Goal: Task Accomplishment & Management: Contribute content

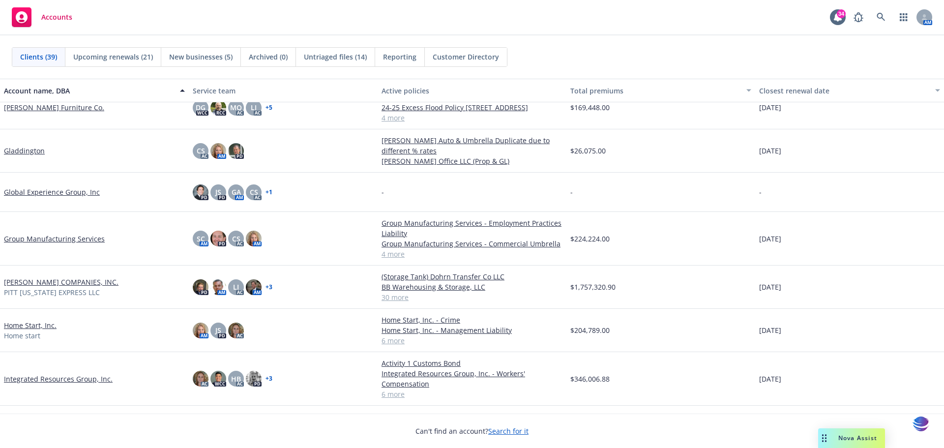
scroll to position [546, 0]
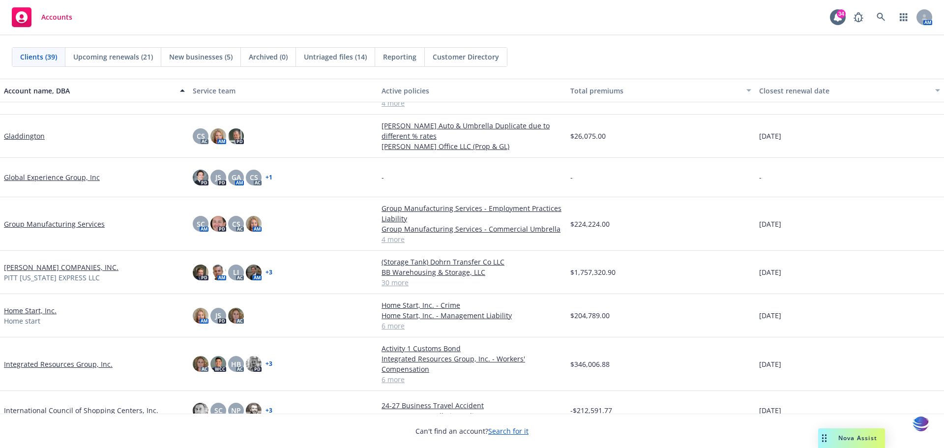
click at [13, 313] on link "Home Start, Inc." at bounding box center [30, 310] width 53 height 10
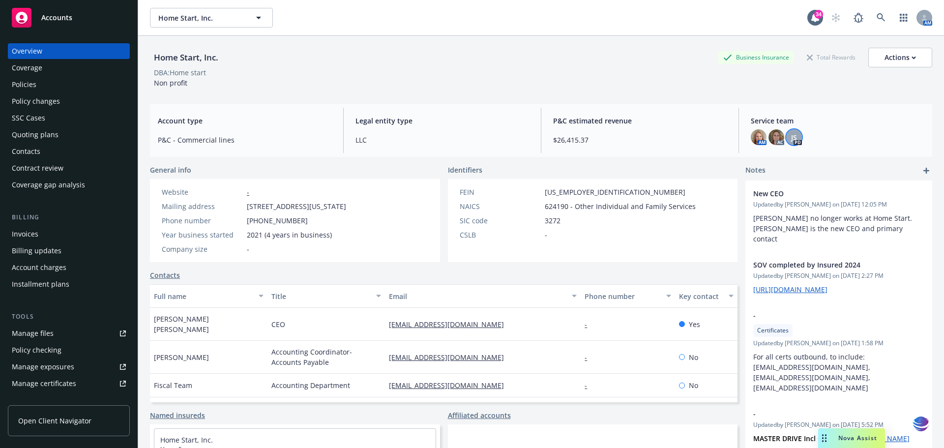
click at [791, 136] on span "JS" at bounding box center [794, 137] width 6 height 10
click at [877, 18] on icon at bounding box center [881, 17] width 9 height 9
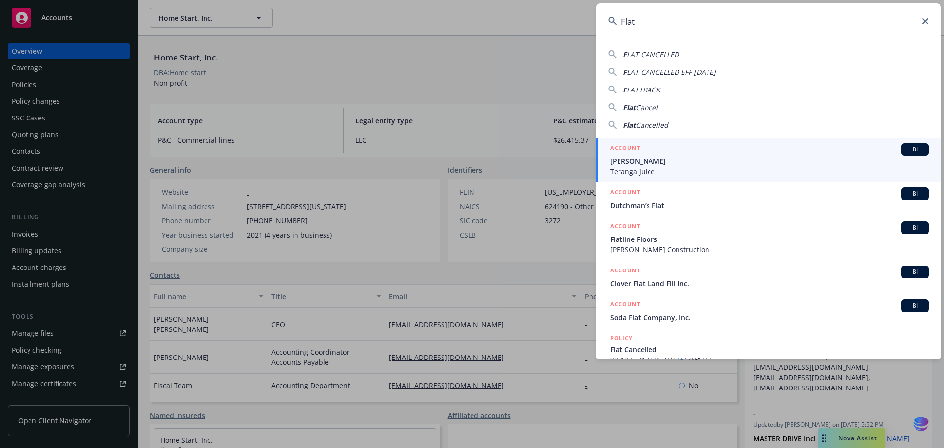
type input "Flat"
click at [925, 20] on icon at bounding box center [926, 21] width 6 height 6
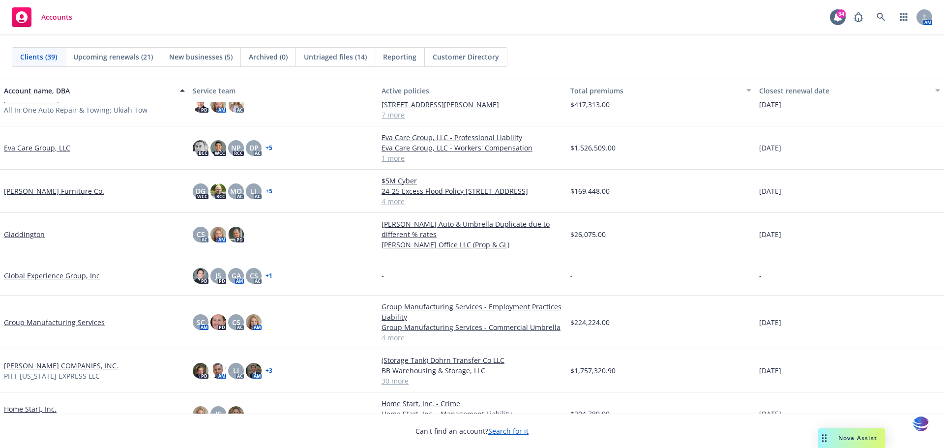
scroll to position [491, 0]
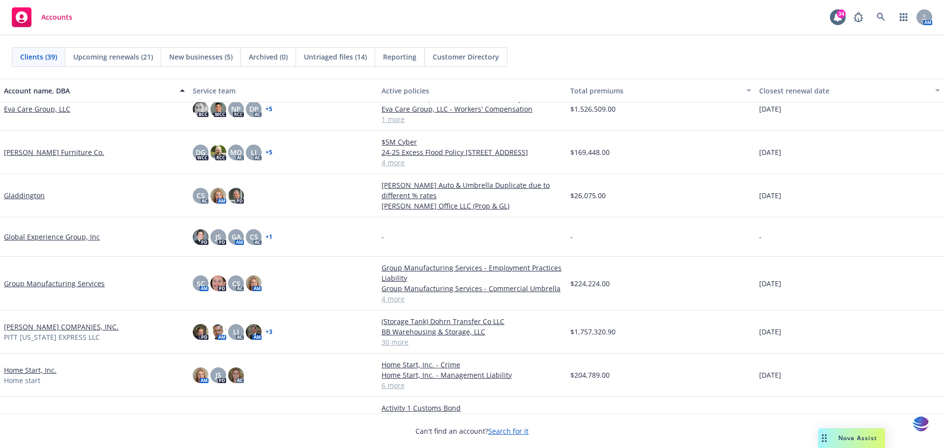
click at [35, 330] on link "[PERSON_NAME] COMPANIES, INC." at bounding box center [61, 327] width 115 height 10
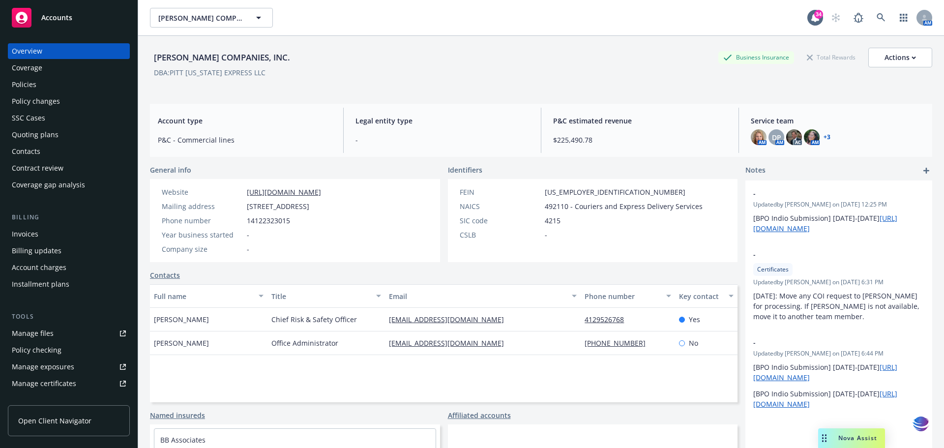
click at [41, 333] on div "Manage files" at bounding box center [33, 334] width 42 height 16
click at [824, 135] on link "+ 3" at bounding box center [827, 137] width 7 height 6
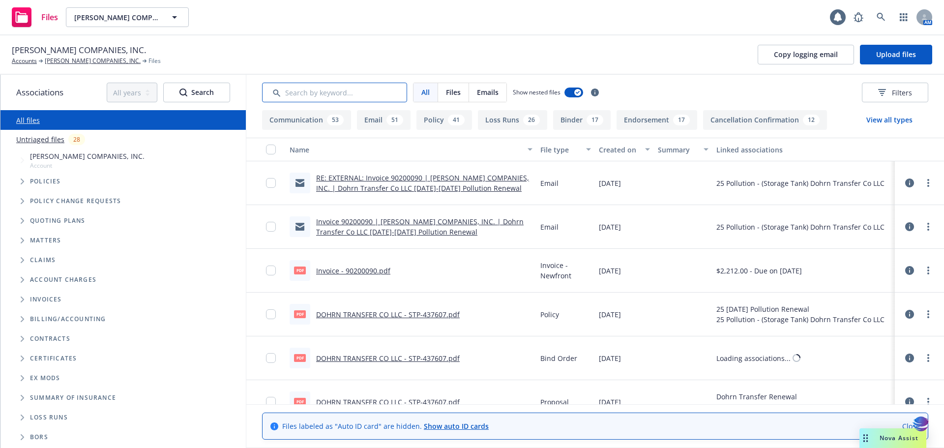
click at [304, 88] on input "Search by keyword..." at bounding box center [334, 93] width 145 height 20
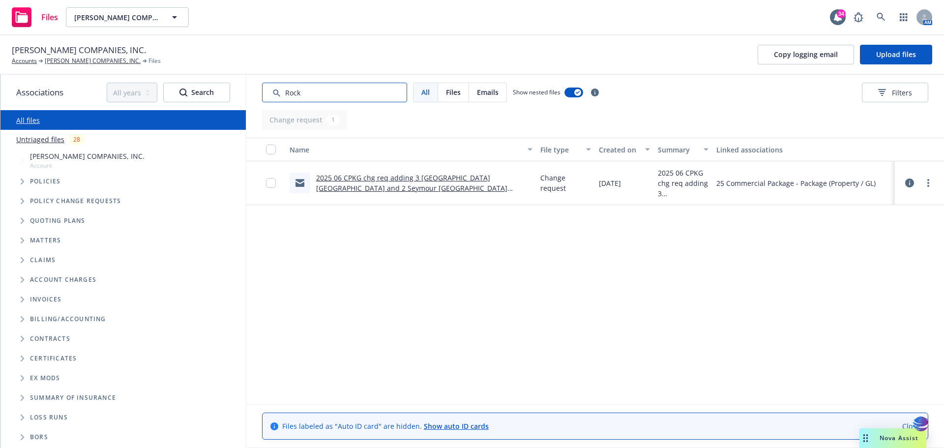
type input "Rock"
click at [379, 179] on link "2025 06 CPKG chg req adding 3 Rock Island IL and 2 Seymour WI locations.msg" at bounding box center [411, 188] width 191 height 30
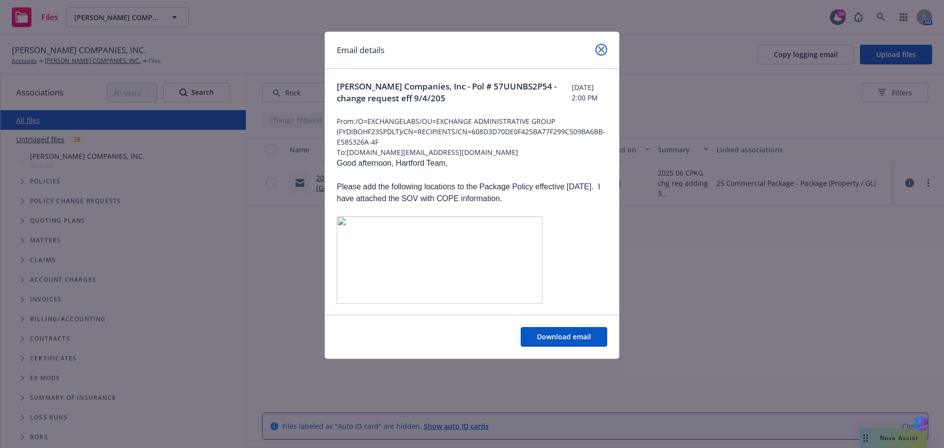
click at [601, 50] on icon "close" at bounding box center [602, 50] width 6 height 6
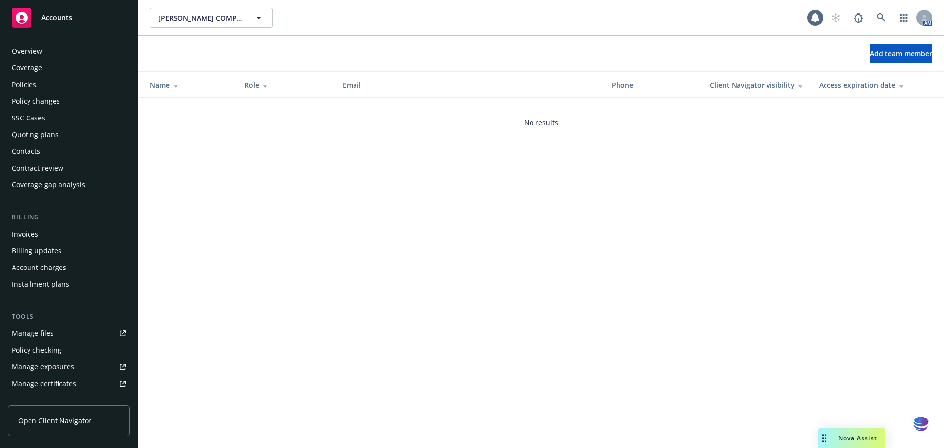
scroll to position [226, 0]
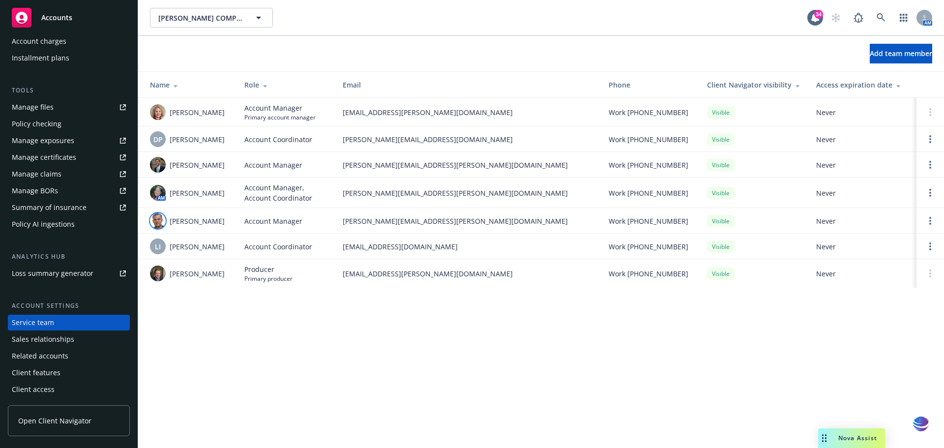
click at [158, 221] on img at bounding box center [158, 221] width 16 height 16
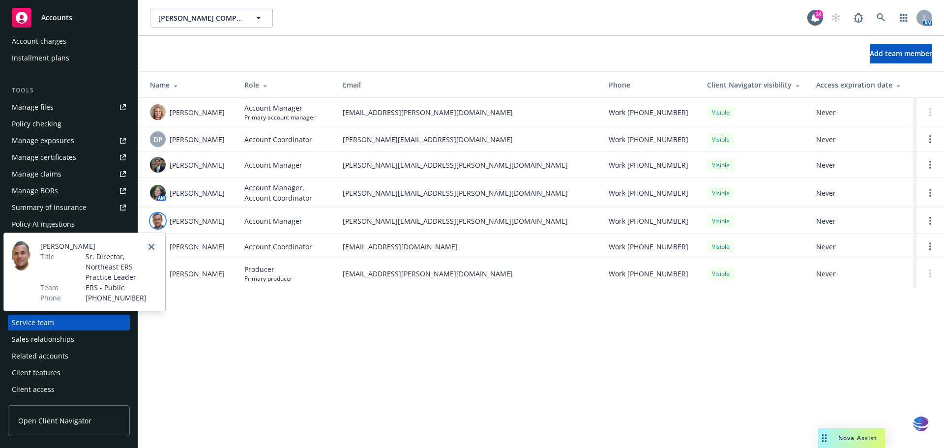
click at [149, 246] on icon "close" at bounding box center [152, 247] width 6 height 6
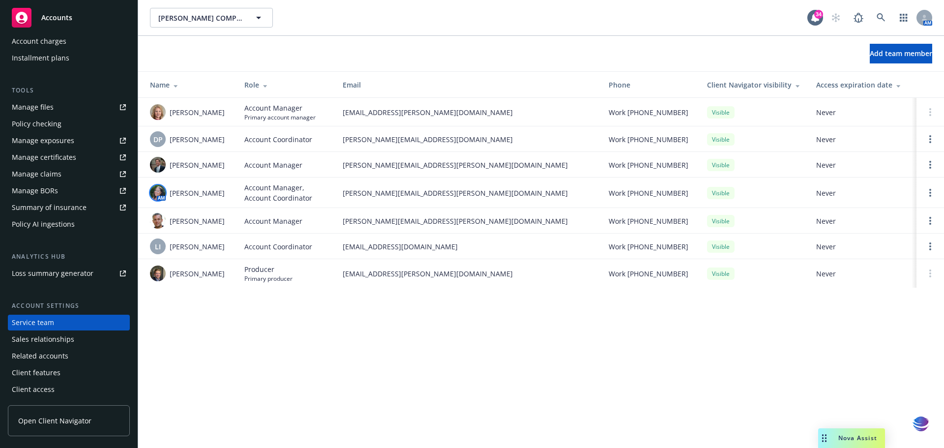
click at [153, 195] on img at bounding box center [158, 193] width 16 height 16
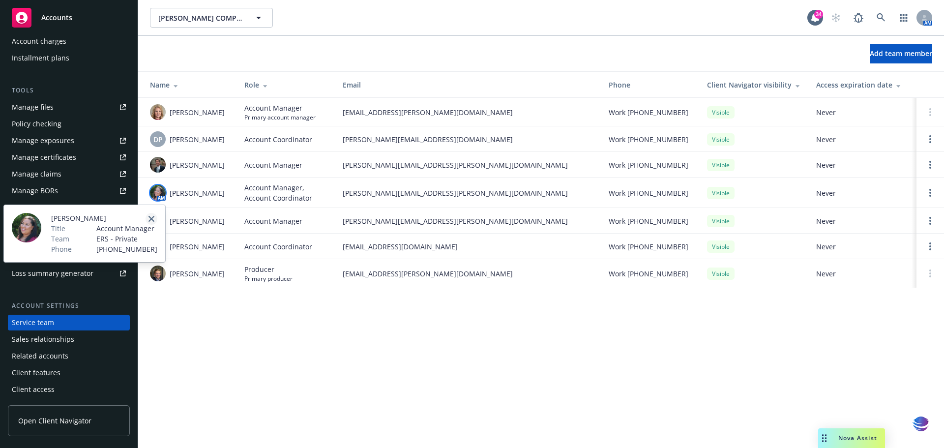
click at [153, 218] on icon "close" at bounding box center [152, 219] width 6 height 6
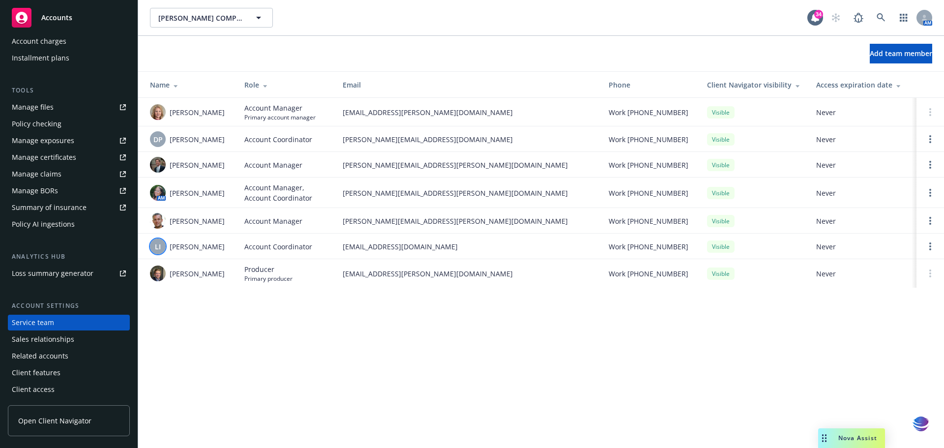
click at [158, 247] on span "LI" at bounding box center [158, 247] width 6 height 10
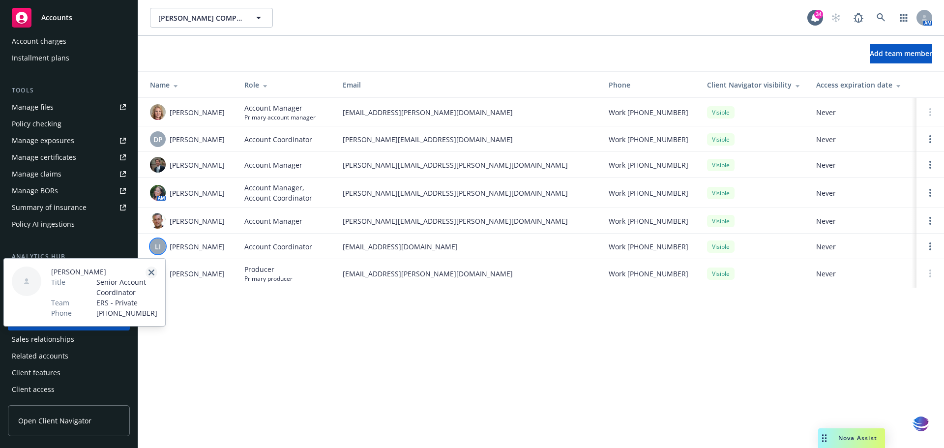
click at [151, 274] on icon "close" at bounding box center [152, 273] width 6 height 6
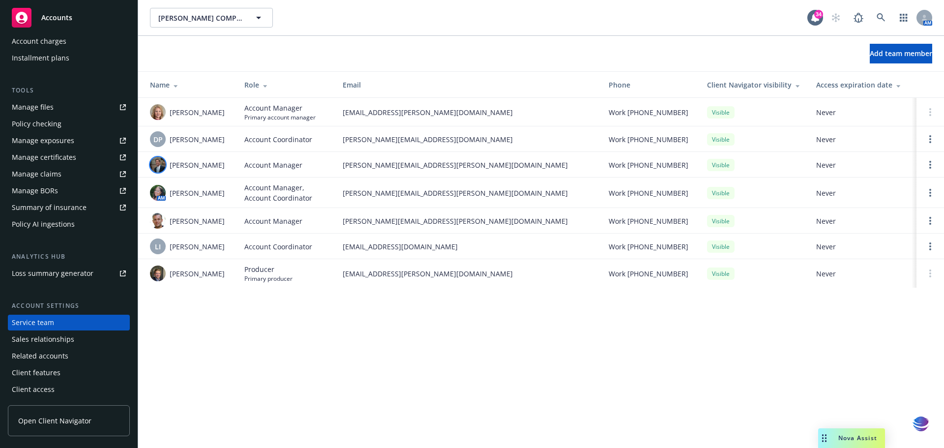
click at [160, 163] on img at bounding box center [158, 165] width 16 height 16
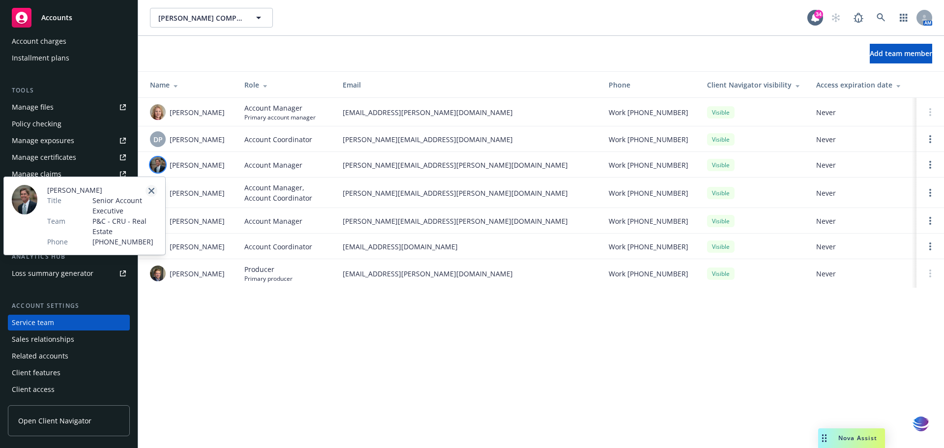
click at [152, 192] on icon "close" at bounding box center [152, 191] width 6 height 6
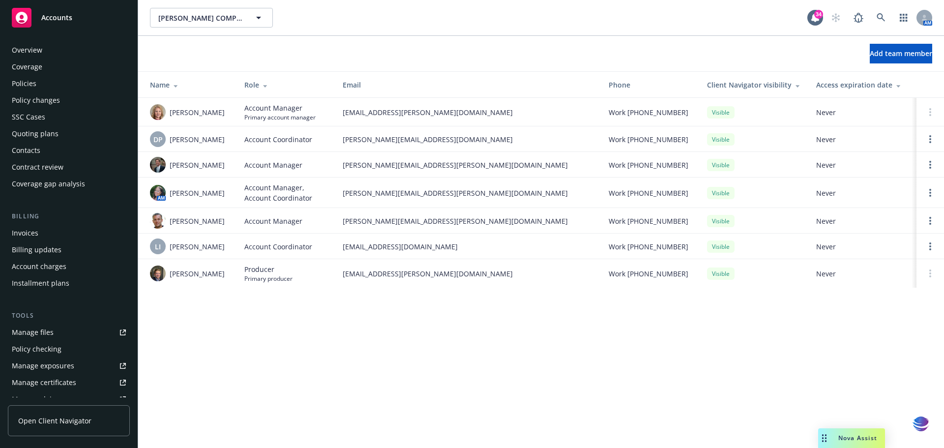
scroll to position [0, 0]
click at [37, 84] on div "Policies" at bounding box center [69, 85] width 114 height 16
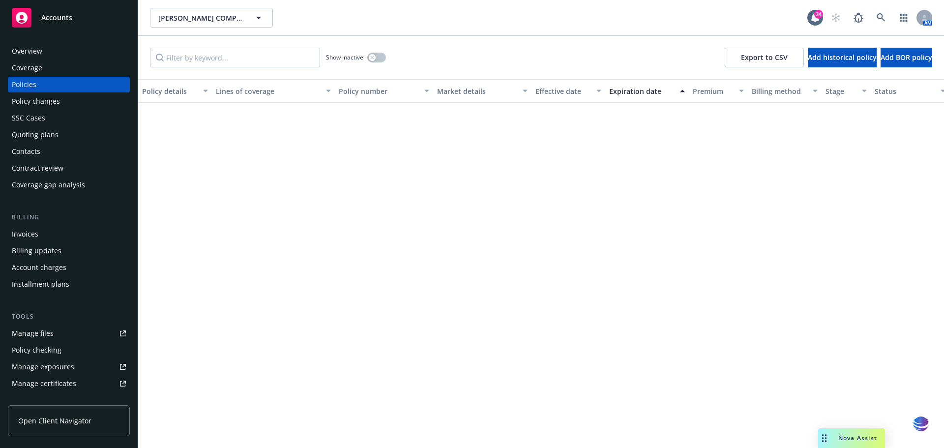
scroll to position [30, 0]
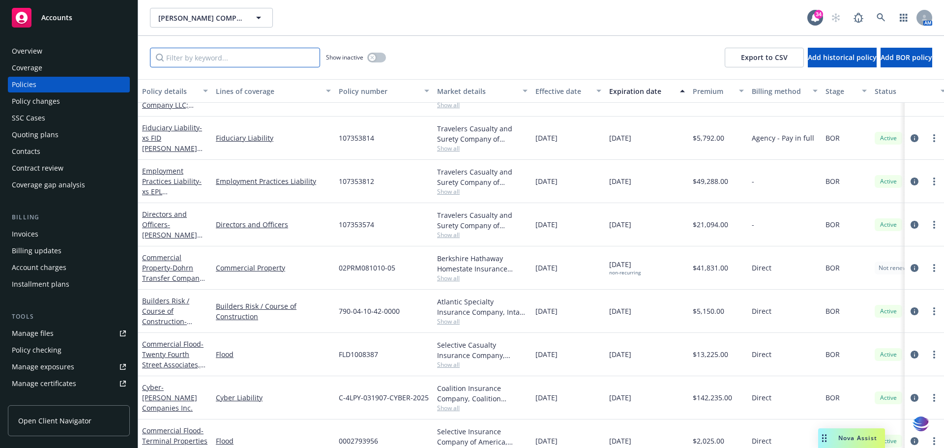
click at [171, 60] on input "Filter by keyword..." at bounding box center [235, 58] width 170 height 20
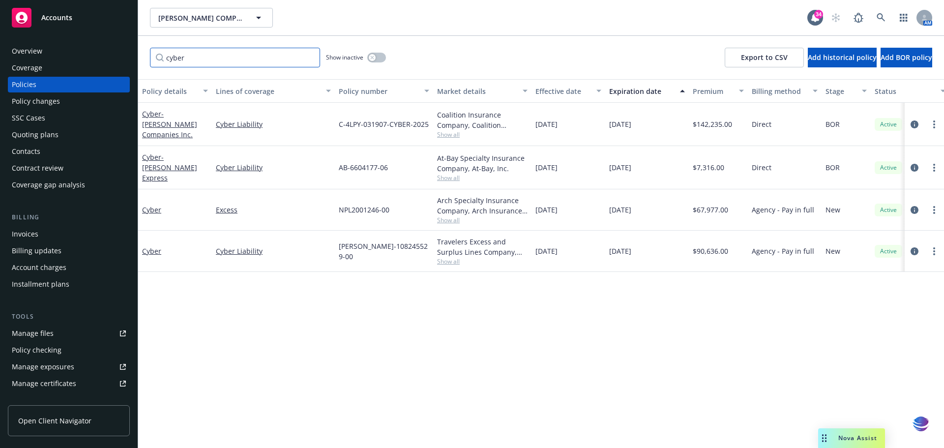
scroll to position [0, 0]
type input "cyber"
click at [150, 249] on link "Cyber" at bounding box center [151, 250] width 19 height 9
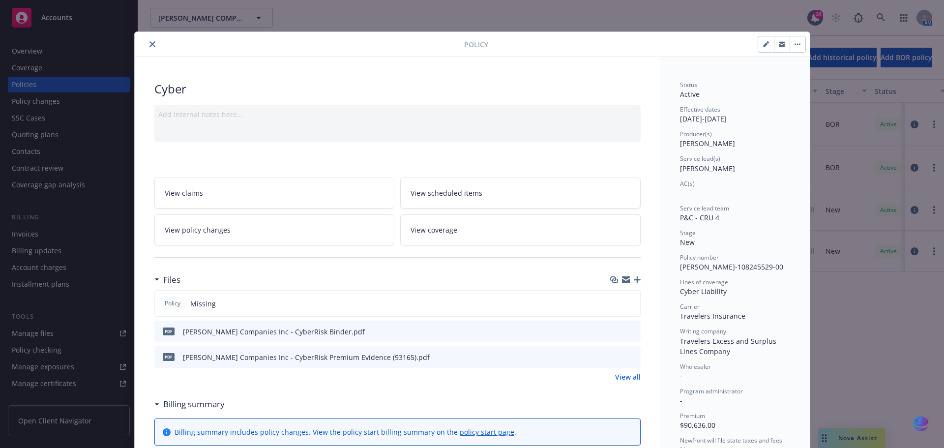
click at [150, 43] on icon "close" at bounding box center [153, 44] width 6 height 6
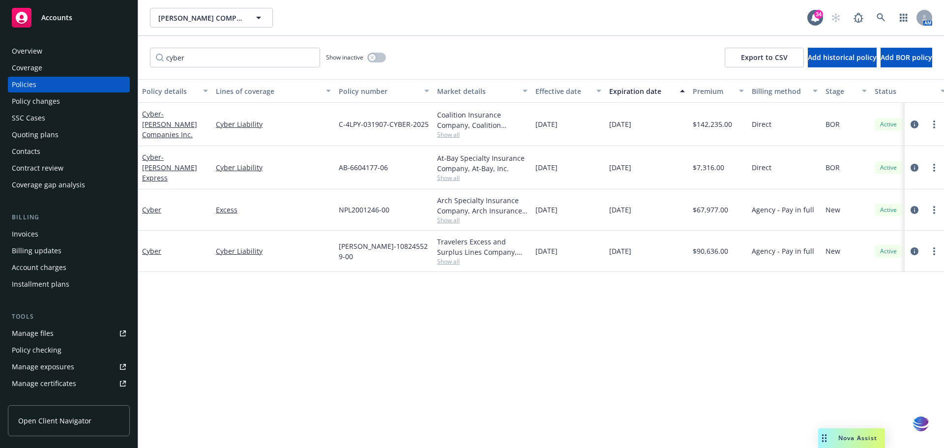
click at [32, 337] on div "Manage files" at bounding box center [33, 334] width 42 height 16
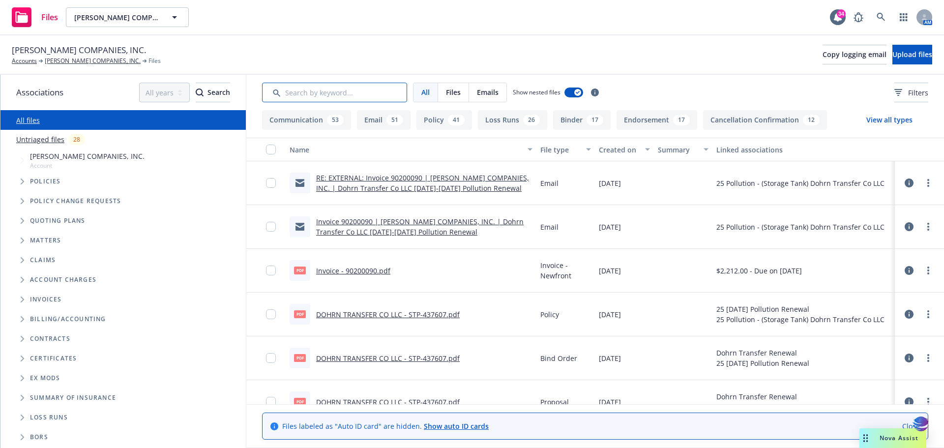
click at [302, 93] on input "Search by keyword..." at bounding box center [334, 93] width 145 height 20
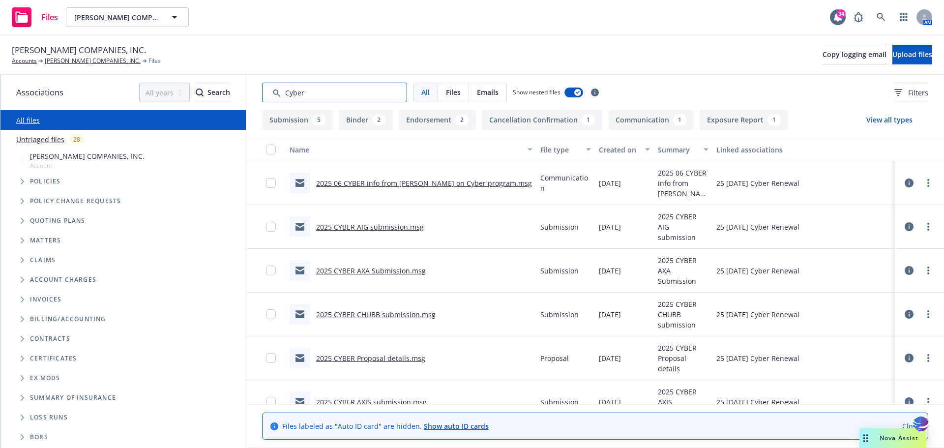
type input "Cyber"
click at [360, 182] on link "2025 06 CYBER info from Andrew Nunez on Cyber program.msg" at bounding box center [424, 183] width 216 height 9
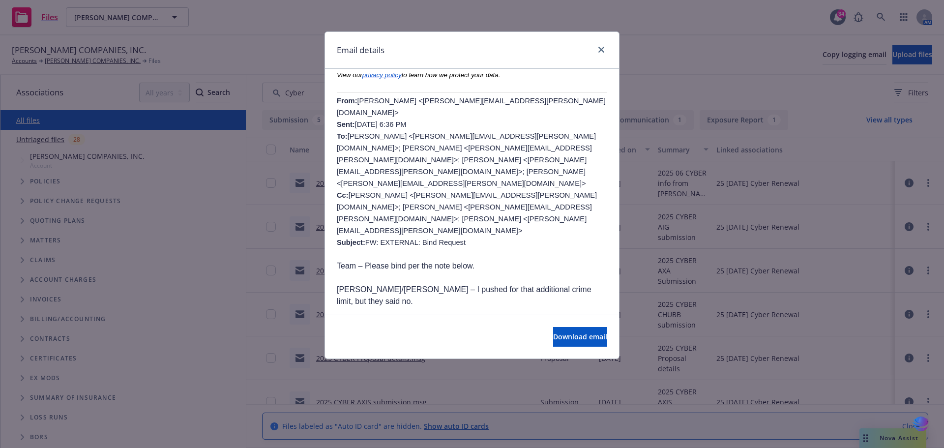
scroll to position [579, 0]
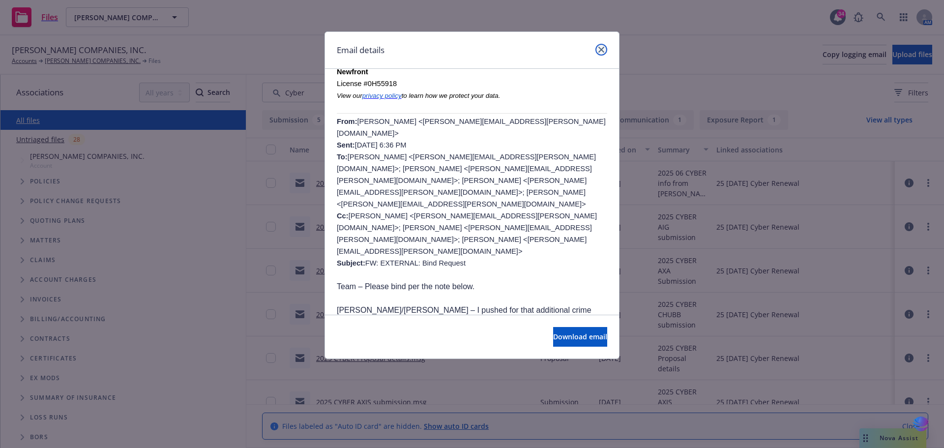
click at [603, 51] on icon "close" at bounding box center [602, 50] width 6 height 6
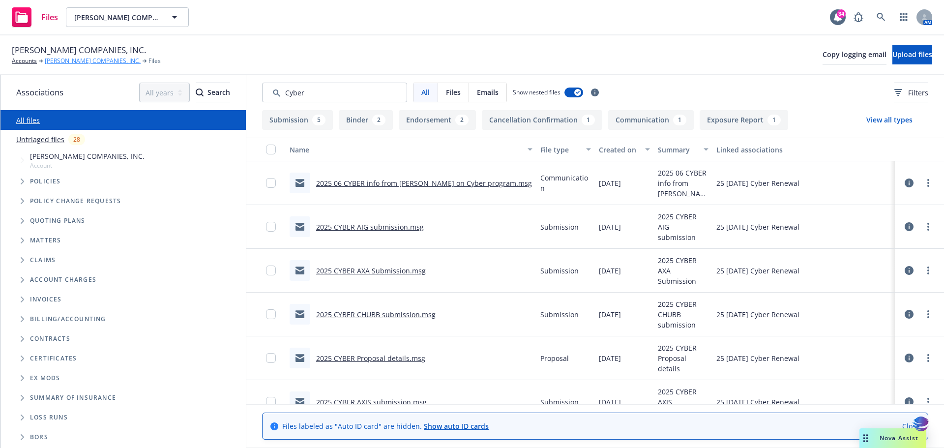
click at [74, 63] on link "HAMMEL COMPANIES, INC." at bounding box center [93, 61] width 96 height 9
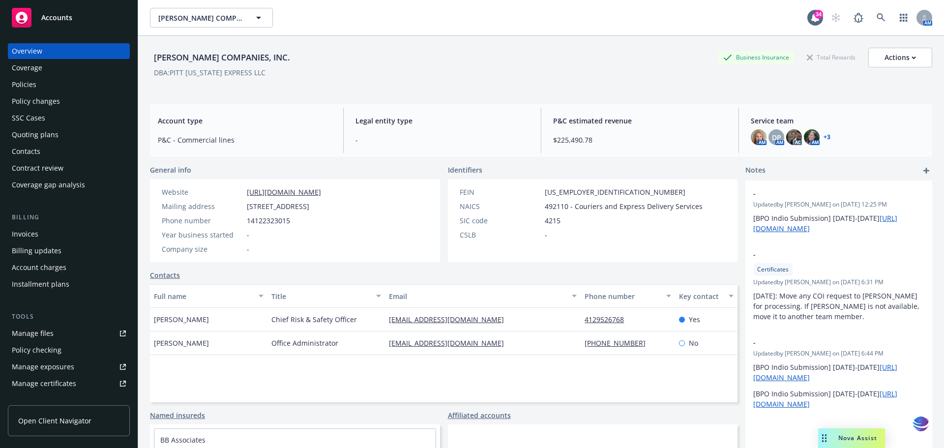
click at [34, 87] on div "Policies" at bounding box center [24, 85] width 25 height 16
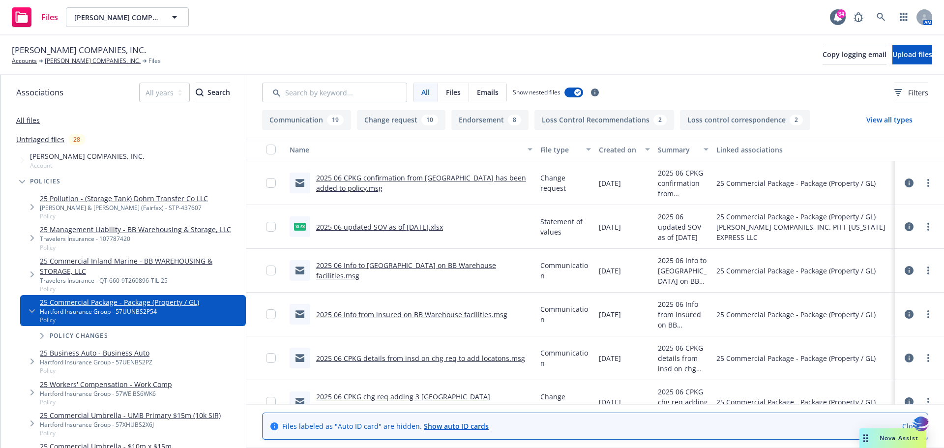
click at [480, 397] on link "2025 06 CPKG chg req adding 3 [GEOGRAPHIC_DATA] [GEOGRAPHIC_DATA] and 2 Seymour…" at bounding box center [411, 407] width 191 height 30
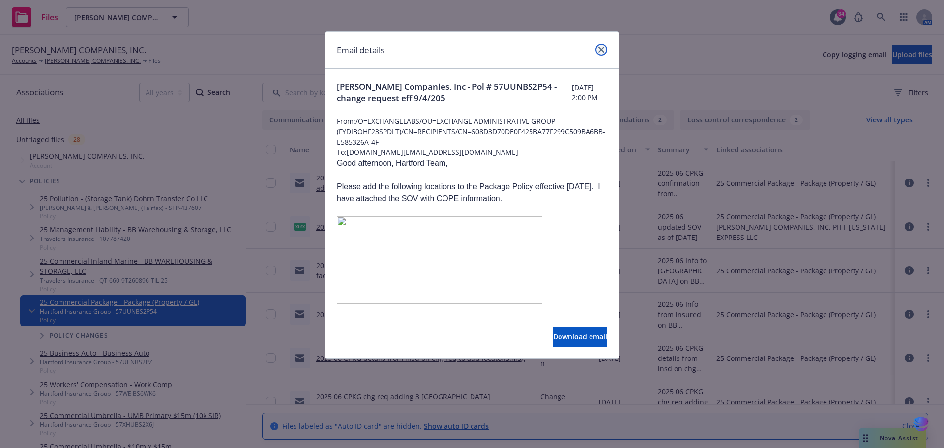
click at [600, 47] on icon "close" at bounding box center [602, 50] width 6 height 6
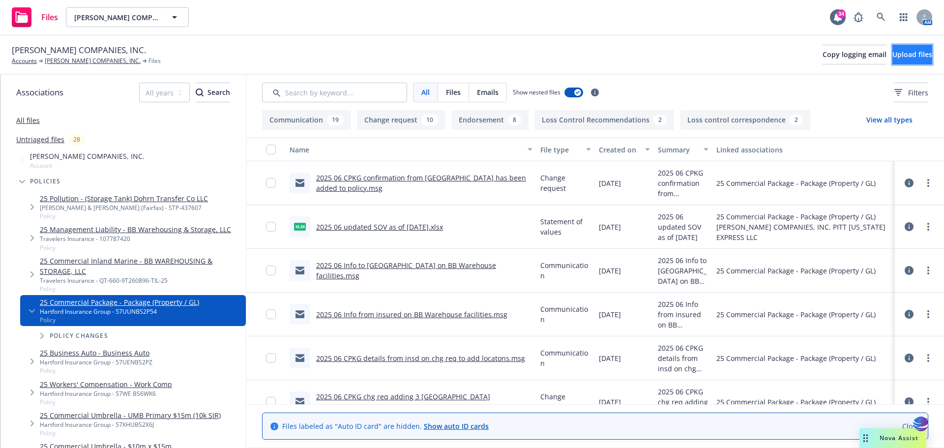
click at [893, 57] on span "Upload files" at bounding box center [913, 54] width 40 height 9
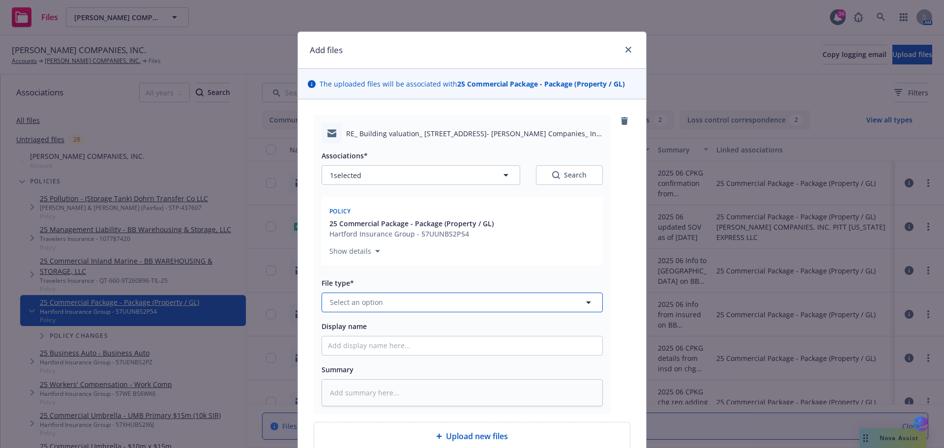
click at [586, 303] on icon "button" at bounding box center [589, 303] width 12 height 12
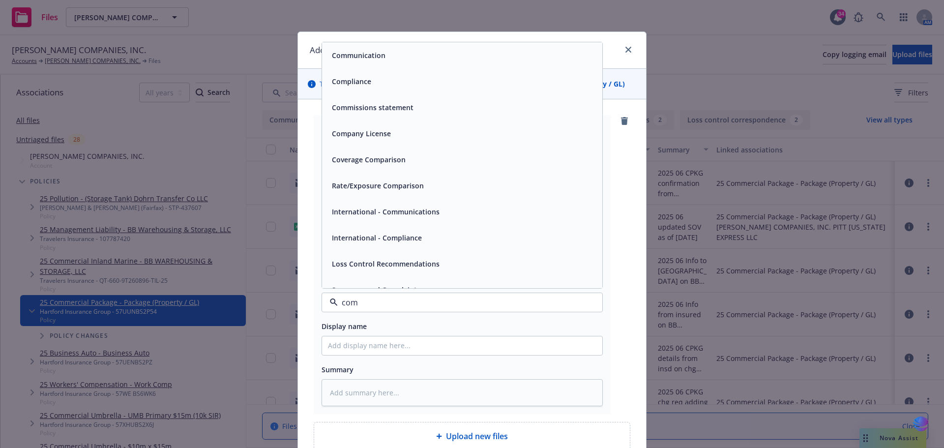
type input "comm"
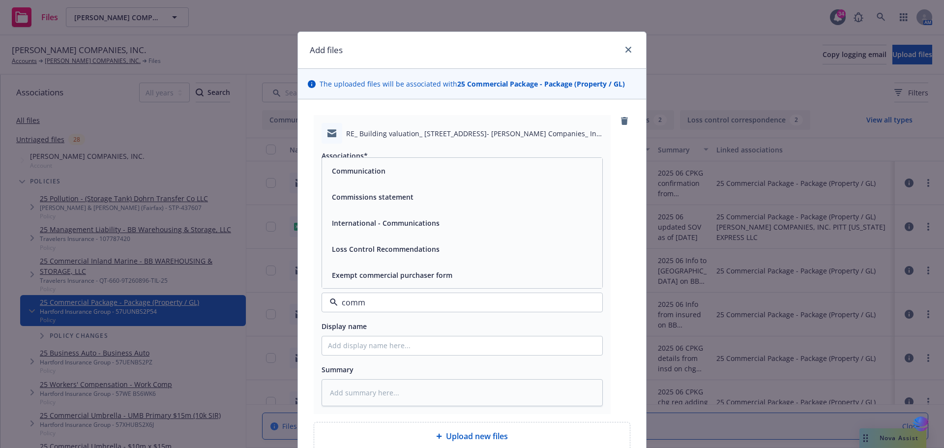
click at [410, 175] on div "Communication" at bounding box center [462, 171] width 269 height 14
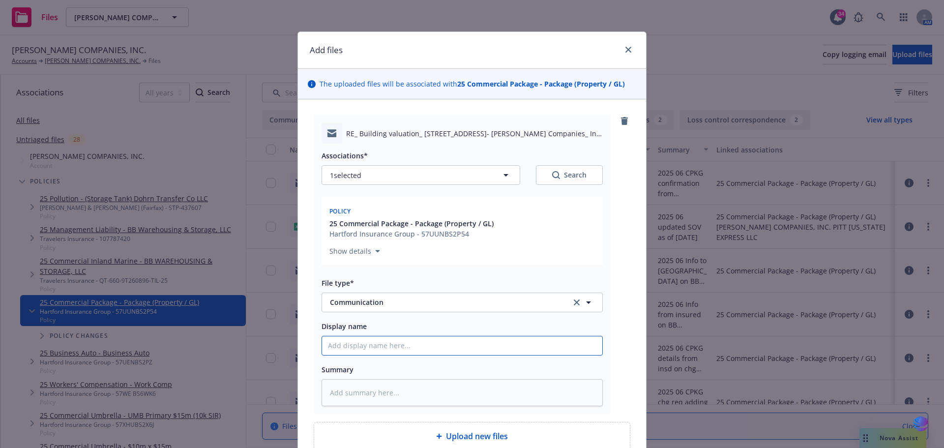
click at [350, 342] on input "Display name" at bounding box center [462, 345] width 280 height 19
type textarea "x"
type input "2"
type textarea "x"
type input "20"
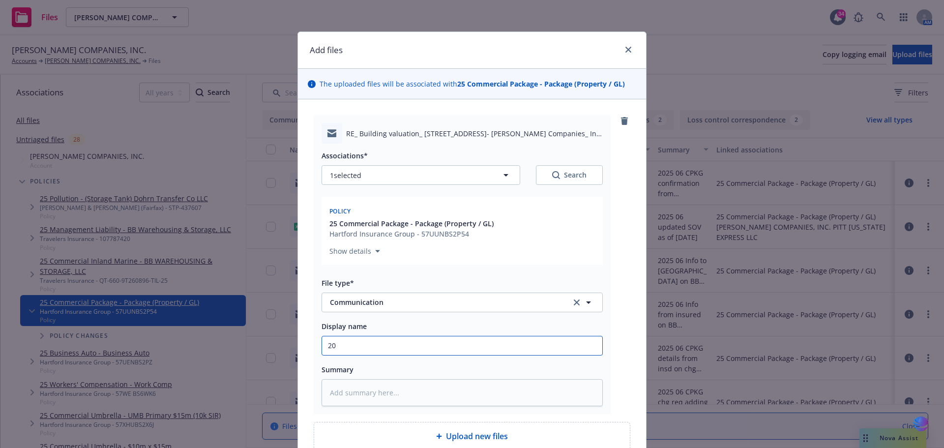
type textarea "x"
type input "202"
type textarea "x"
type input "2025"
type textarea "x"
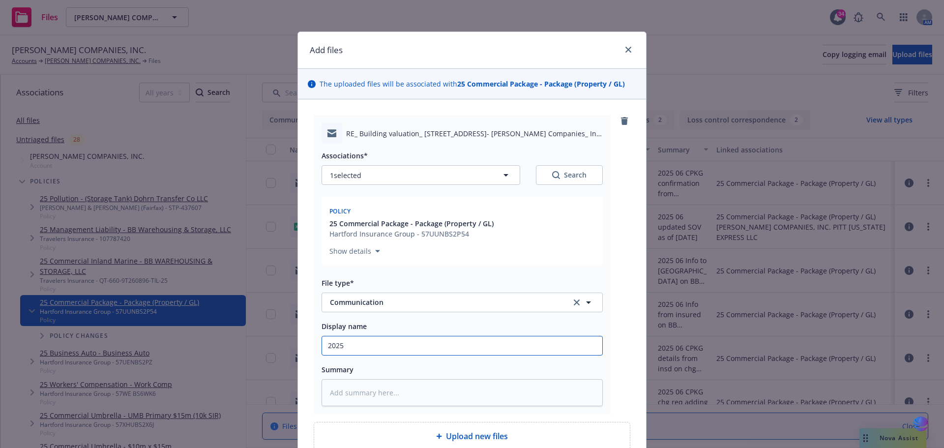
type input "2025"
type textarea "x"
type input "2025 0"
type textarea "x"
type input "2025 06"
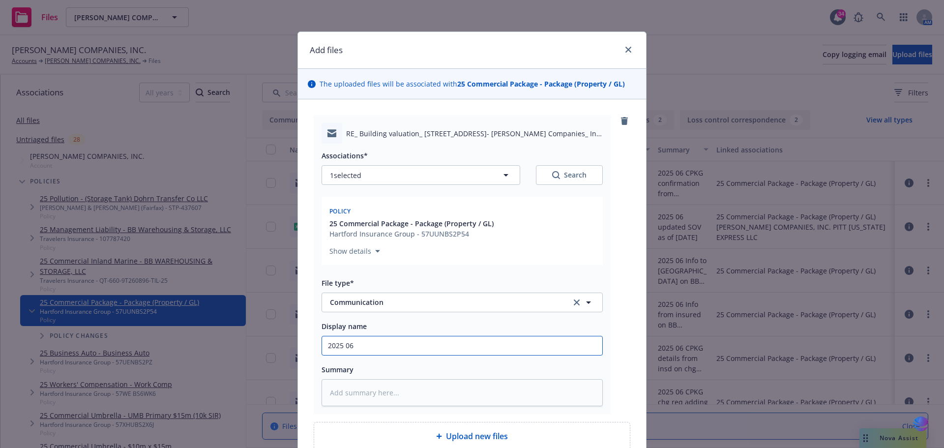
type textarea "x"
type input "2025 06"
type textarea "x"
type input "2025 06 U"
type textarea "x"
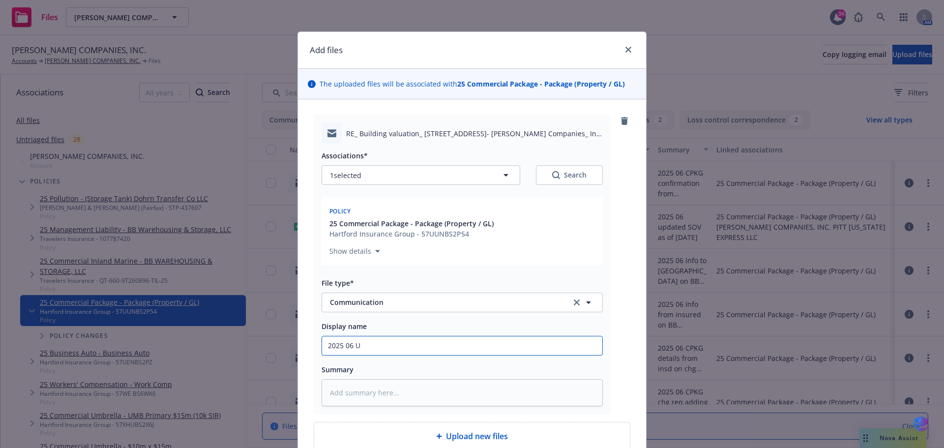
type input "2025 06 Up"
type textarea "x"
type input "2025 06 Upd"
type textarea "x"
type input "2025 06 Upda"
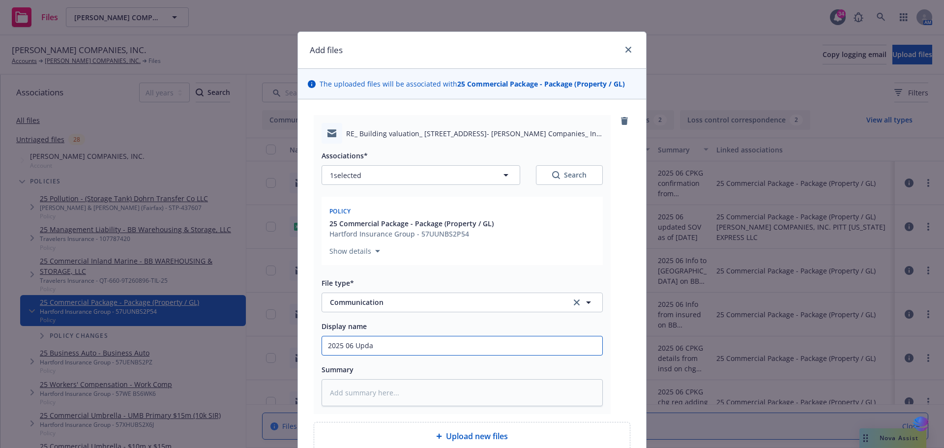
type textarea "x"
type input "2025 06 Updat"
type textarea "x"
type input "2025 06 Update"
type textarea "x"
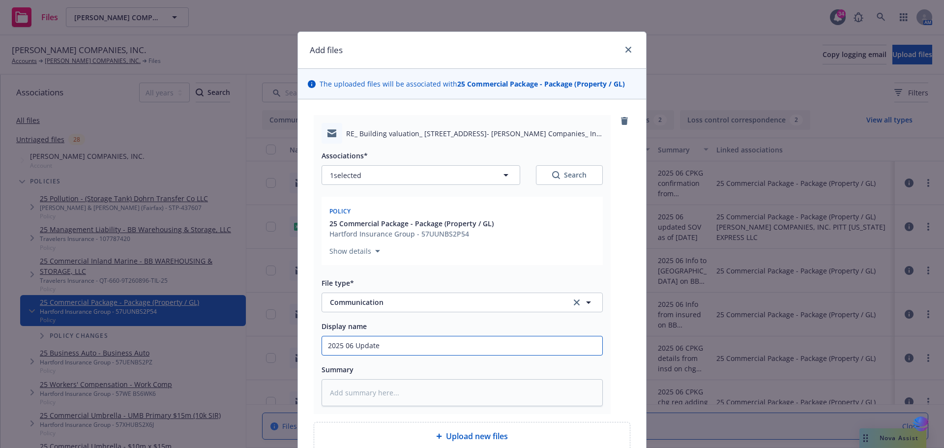
type input "2025 06 Updated"
type textarea "x"
type input "2025 06 Updated"
type textarea "x"
type input "2025 06 Updated V"
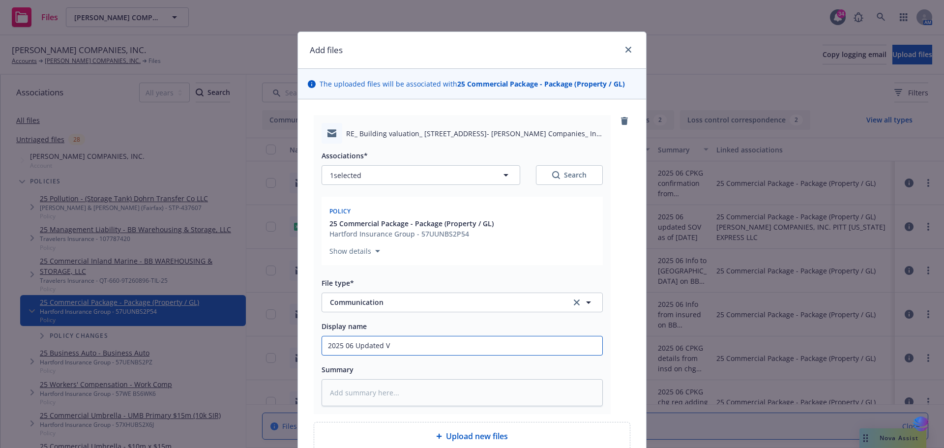
type textarea "x"
type input "2025 06 Updated Va"
type textarea "x"
type input "2025 06 Updated Val"
type textarea "x"
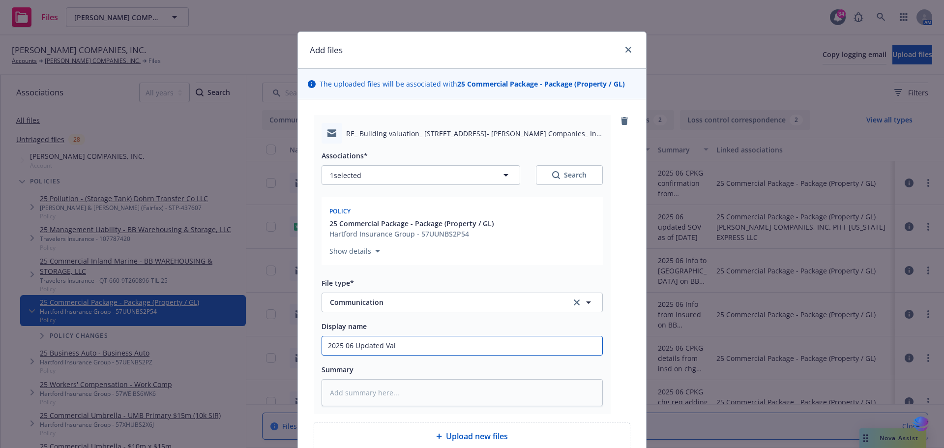
type input "2025 06 Updated Valu"
type textarea "x"
type input "2025 06 Updated [GEOGRAPHIC_DATA]"
type textarea "x"
type input "2025 06 Updated Valuat"
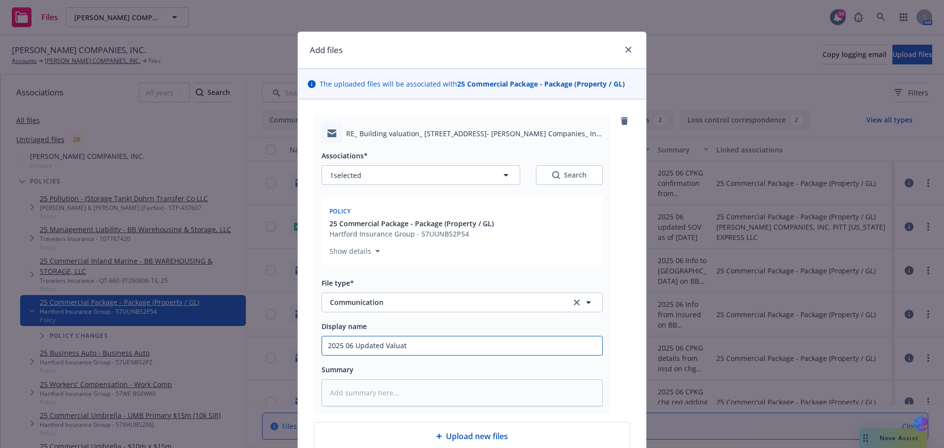
type textarea "x"
type input "2025 06 Updated Valuati"
type textarea "x"
type input "2025 06 Updated Valuatio"
type textarea "x"
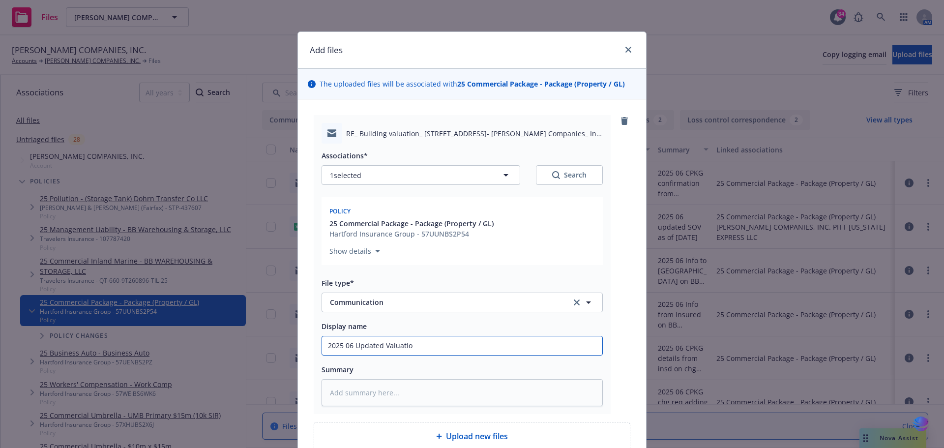
type input "2025 06 Updated Valuation"
type textarea "x"
type input "2025 06 Updated Valuation"
type textarea "x"
type input "2025 06 Updated Valuation o"
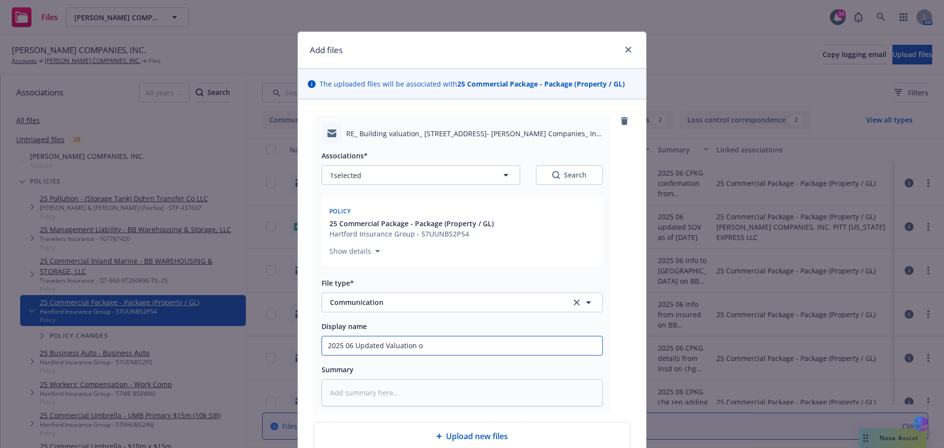
type textarea "x"
type input "2025 06 Updated Valuation on"
type textarea "x"
type input "2025 06 Updated Valuation on"
type textarea "x"
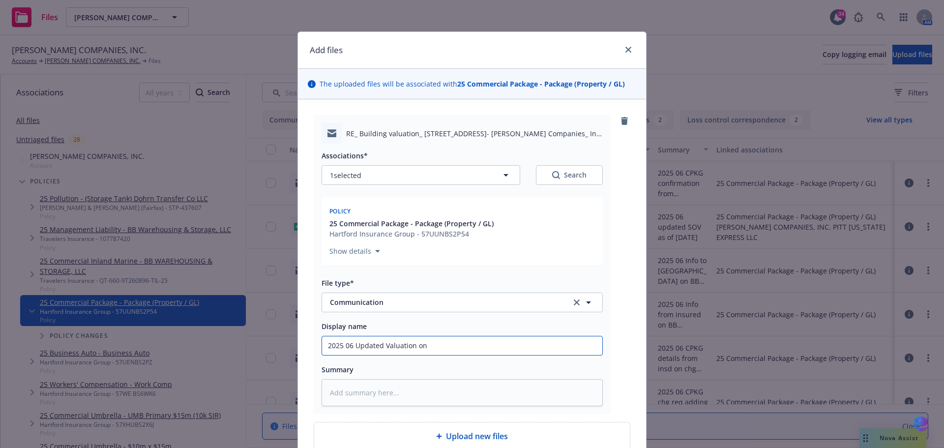
type input "2025 06 Updated Valuation on 6"
type textarea "x"
type input "2025 06 Updated Valuation on 62"
type textarea "x"
type input "2025 06 Updated Valuation on 625"
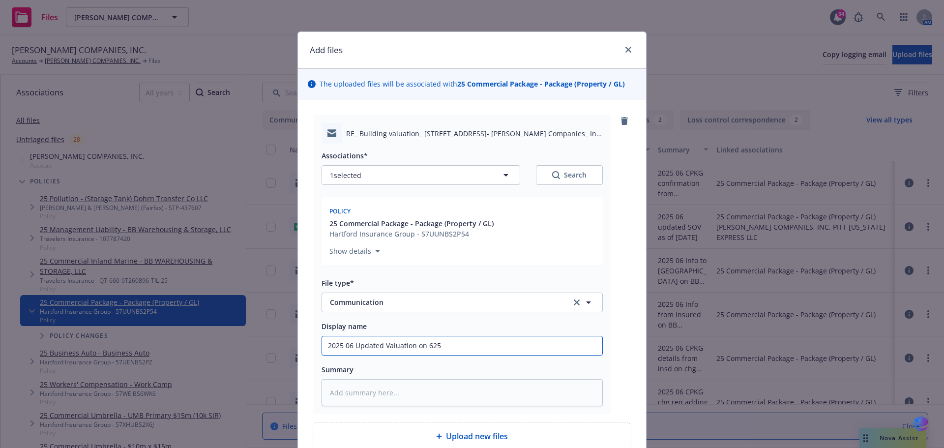
type textarea "x"
type input "2025 06 Updated Valuation on 625"
type textarea "x"
type input "2025 06 Updated Valuation on 625 3"
type textarea "x"
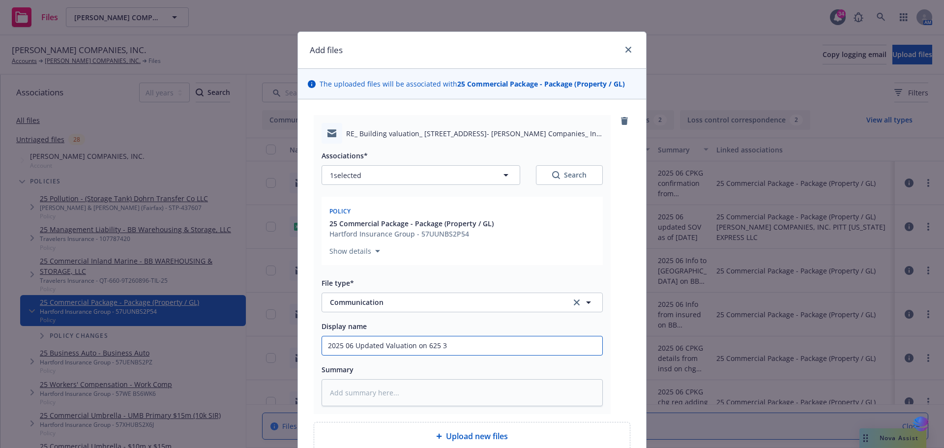
type input "2025 06 Updated Valuation on 625 3r"
type textarea "x"
type input "2025 06 Updated Valuation on 625 3rd"
type textarea "x"
type input "2025 06 Updated Valuation on 625 3rd"
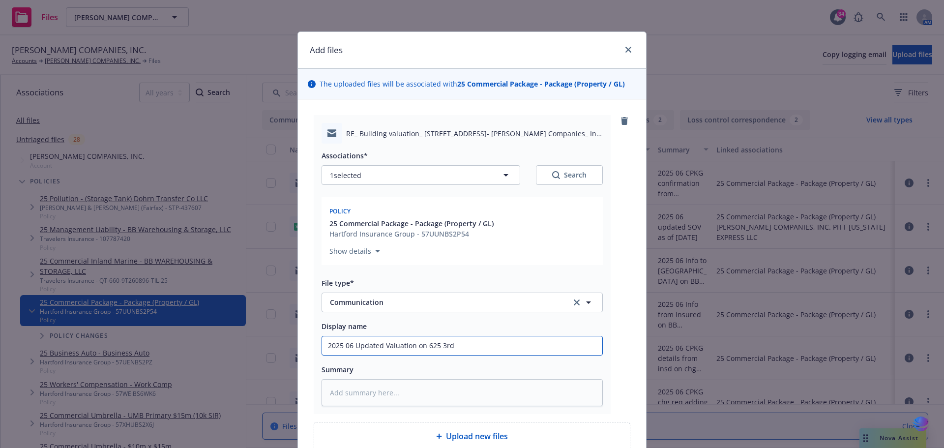
type textarea "x"
type input "2025 06 Updated Valuation on 625 3rd A"
type textarea "x"
type input "2025 06 Updated Valuation on 625 3rd Av"
type textarea "x"
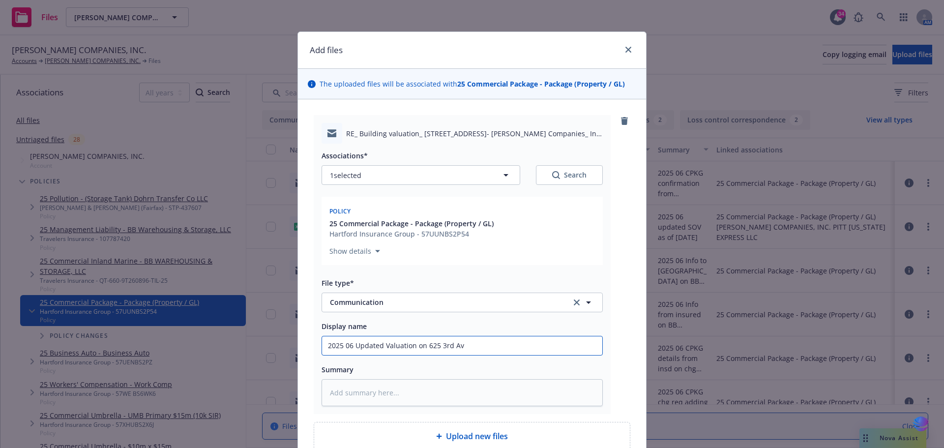
type input "2025 06 Updated Valuation on 625 3rd Ave"
type textarea "x"
type input "2025 06 Updated Valuation on 625 3rd Ave"
type textarea "x"
type input "2025 06 Updated Valuation on 625 3rd Ave R"
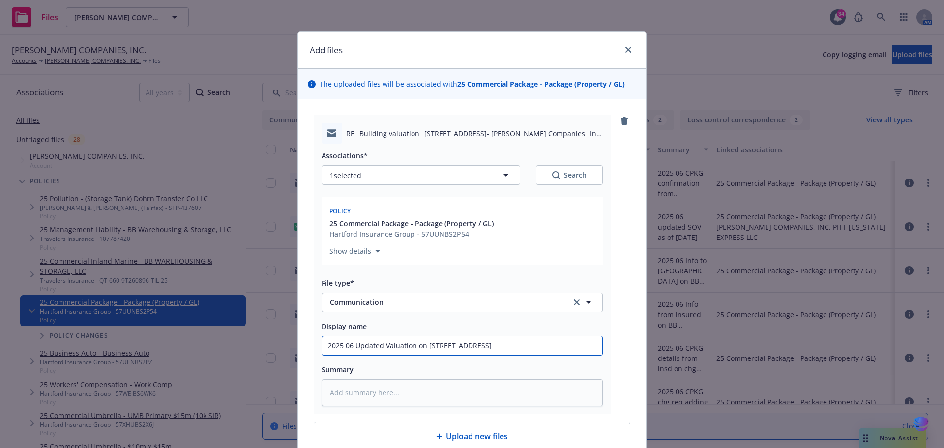
type textarea "x"
type input "2025 06 Updated Valuation on 625 3rd Ave Ro"
type textarea "x"
type input "2025 06 Updated Valuation on 625 3rd Ave Roc"
type textarea "x"
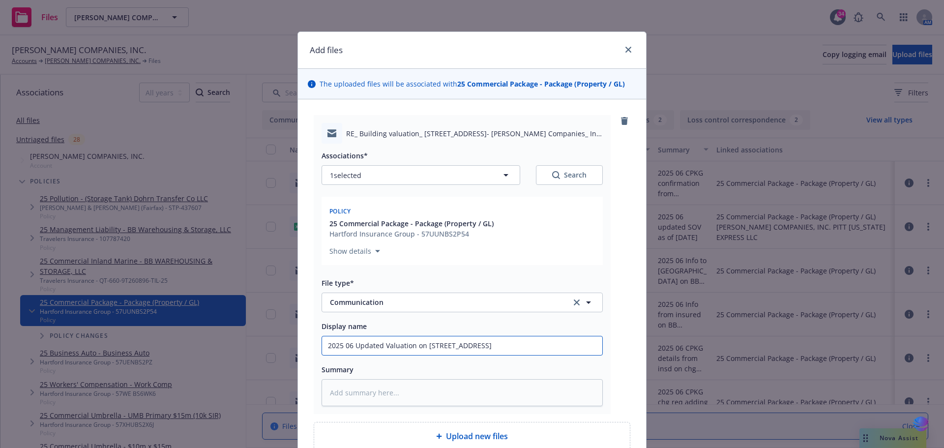
type input "2025 06 Updated Valuation on 625 3rd Ave Rock"
type textarea "x"
type input "2025 06 Updated Valuation on 625 3rd Ave Rock"
type textarea "x"
type input "2025 06 Updated Valuation on 625 3rd Ave Rock I"
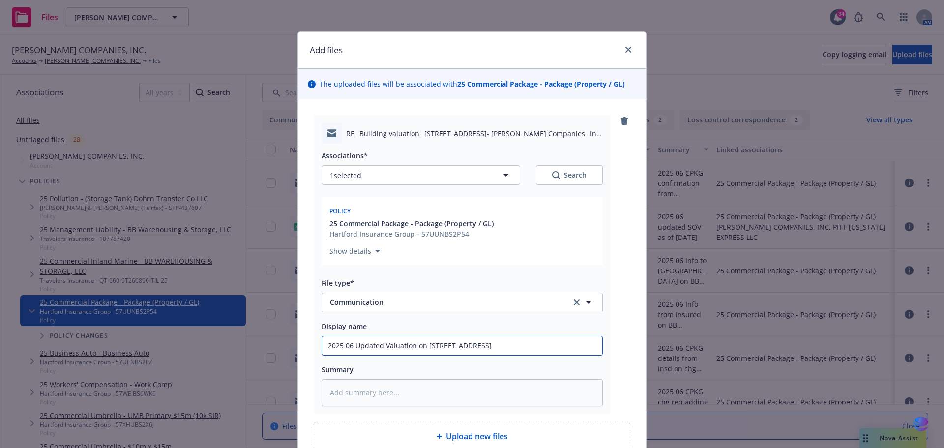
type textarea "x"
type input "2025 06 Updated Valuation on 625 3rd Ave Rock Is"
type textarea "x"
type input "2025 06 Updated Valuation on 625 3rd Ave Rock Isl"
type textarea "x"
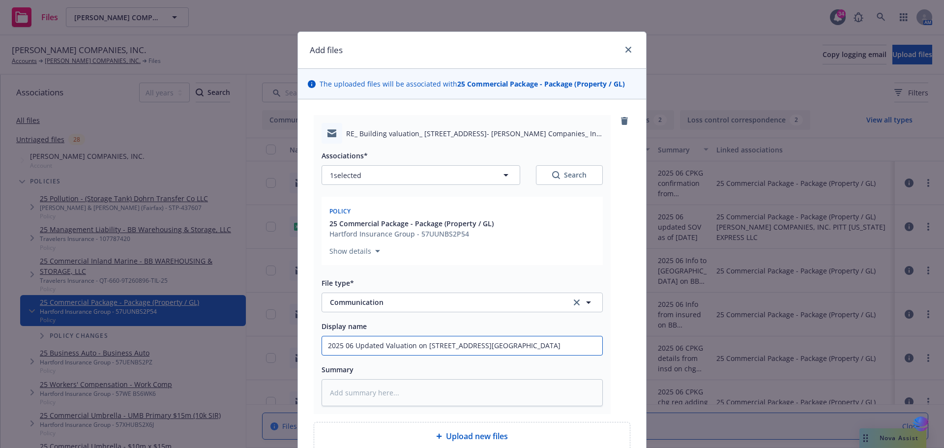
type input "2025 06 Updated Valuation on 625 3rd Ave Rock Isla"
type textarea "x"
type input "2025 06 Updated Valuation on 625 3rd Ave Rock Islan"
type textarea "x"
type input "2025 06 Updated Valuation on 625 3rd Ave Rock Island"
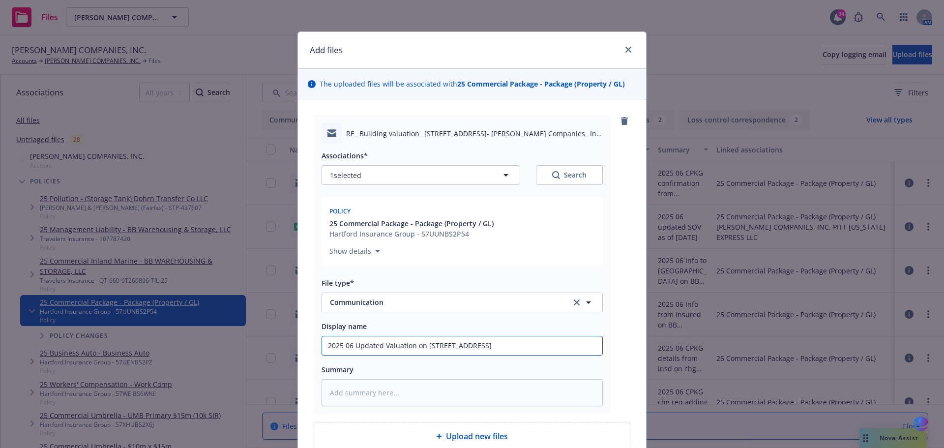
type textarea "x"
type input "2025 06 Updated Valuation on 625 3rd Ave Rock Island,"
type textarea "x"
type input "2025 06 Updated Valuation on 625 3rd Ave Rock Island,"
type textarea "x"
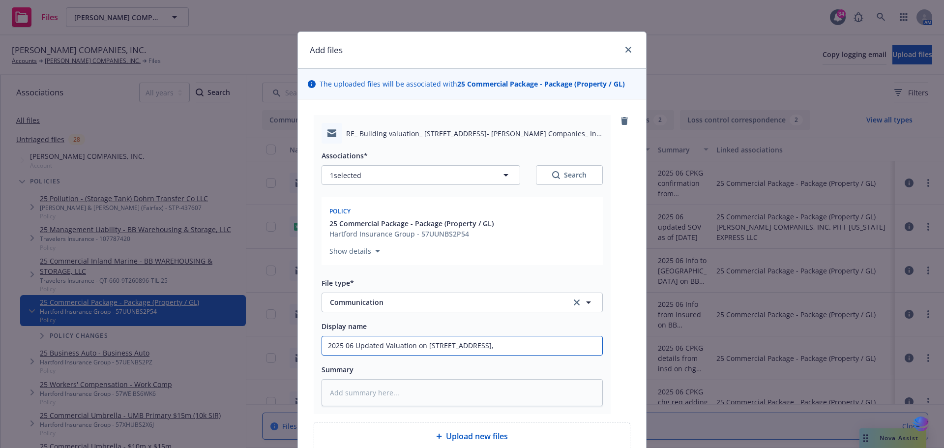
type input "2025 06 Updated Valuation on 625 3rd Ave Rock Island, I"
type textarea "x"
type input "2025 06 Updated Valuation on 625 3rd Ave Rock Island, IL"
type textarea "x"
type input "2025 06 Updated Valuation on 625 3rd Ave Rock Island, IL"
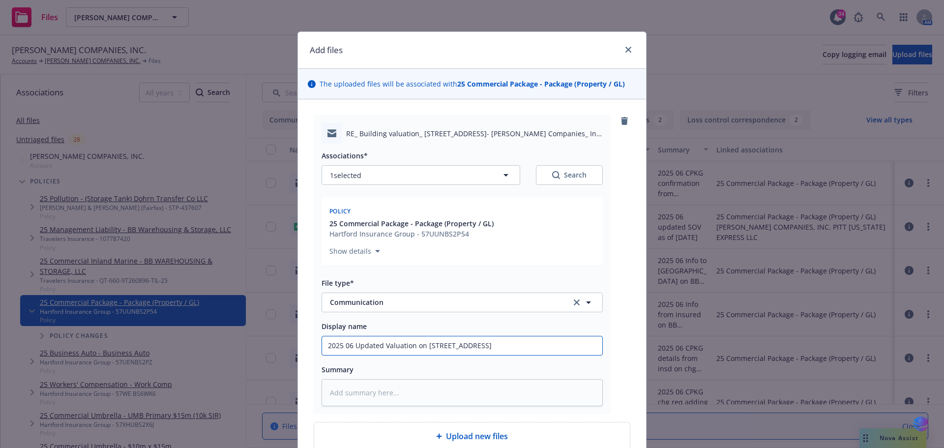
type textarea "x"
type input "2025 06 Updated Valuation on 625 3rd Ave Rock Island, IL l"
type textarea "x"
type input "2025 06 Updated Valuation on 625 3rd Ave Rock Island, IL lo"
type textarea "x"
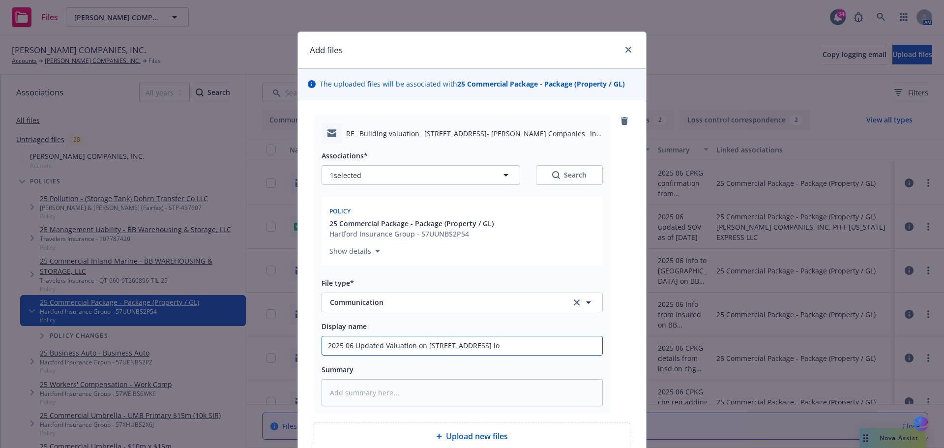
type input "2025 06 Updated Valuation on 625 3rd Ave Rock Island, IL loc"
type textarea "x"
type input "2025 06 Updated Valuation on 625 3rd Ave Rock Island, IL loca"
type textarea "x"
type input "2025 06 Updated Valuation on 625 3rd Ave Rock Island, IL locat"
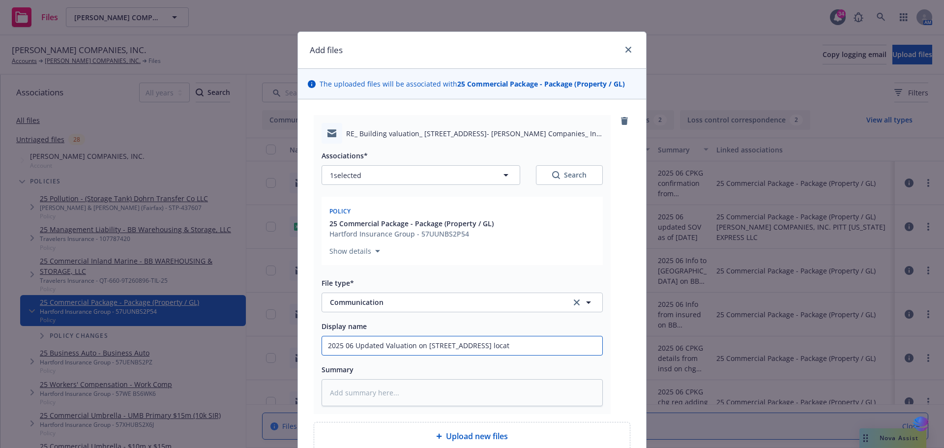
type textarea "x"
type input "2025 06 Updated Valuation on 625 3rd Ave Rock Island, IL locati"
type textarea "x"
type input "2025 06 Updated Valuation on 625 3rd Ave Rock Island, IL locatio"
type textarea "x"
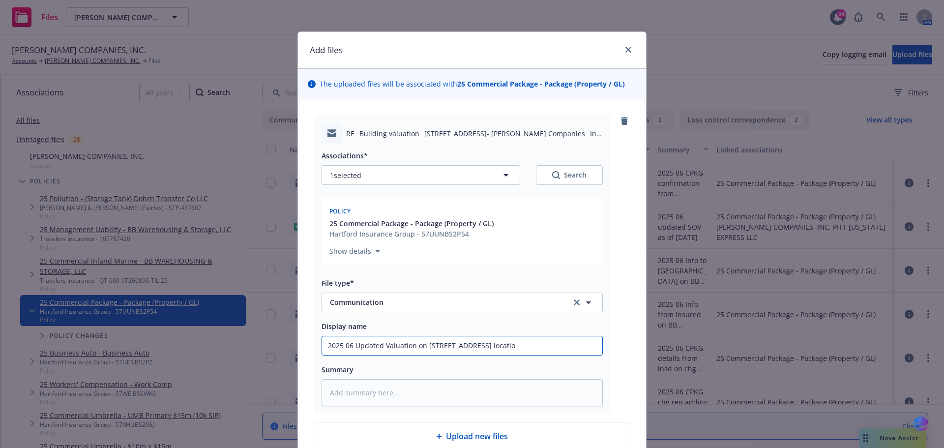
type input "2025 06 Updated Valuation on 625 3rd Ave Rock Island, IL location"
type textarea "x"
type input "2025 06 Updated Valuation on 625 3rd Ave Rock Island, IL location"
type textarea "x"
type input "2025 06 Updated Valuation on 625 3rd Ave Rock Island, IL location w"
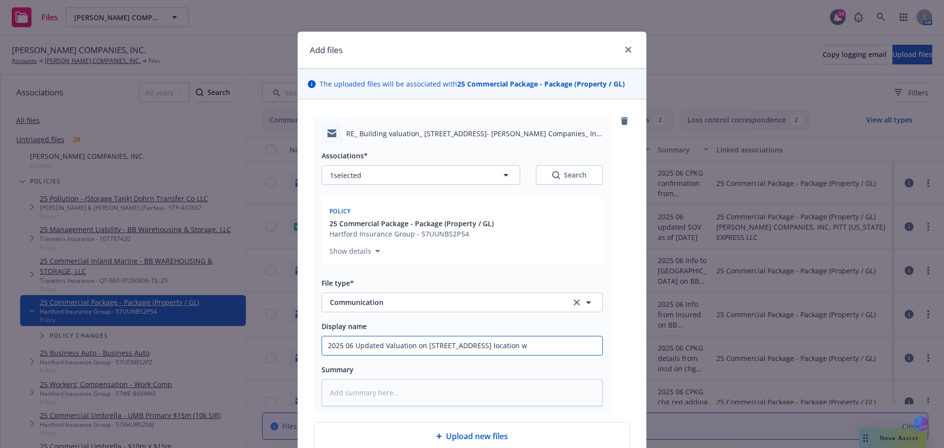
type textarea "x"
type input "2025 06 Updated Valuation on 625 3rd Ave Rock Island, IL location w/"
type textarea "x"
type input "2025 06 Updated Valuation on 625 3rd Ave Rock Island, IL location w/u"
type textarea "x"
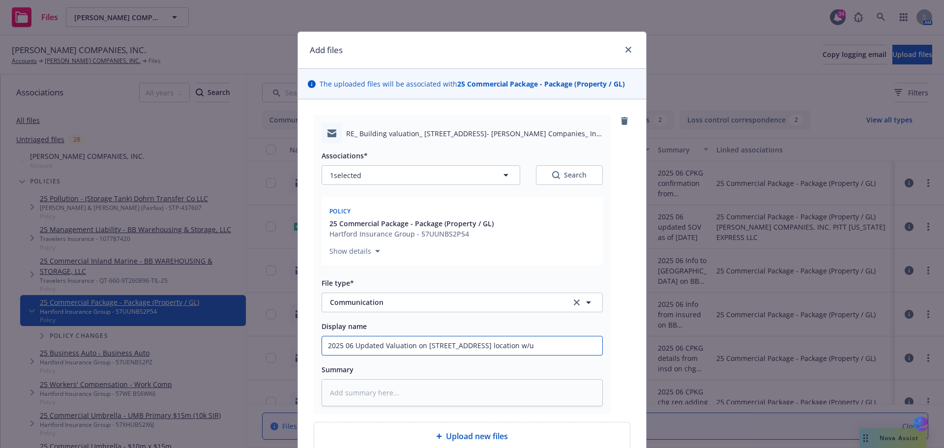
type input "2025 06 Updated Valuation on 625 3rd Ave Rock Island, IL location w/up"
type textarea "x"
type input "2025 06 Updated Valuation on 625 3rd Ave Rock Island, IL location w/upd"
type textarea "x"
type input "2025 06 Updated Valuation on 625 3rd Ave Rock Island, IL location w/upda"
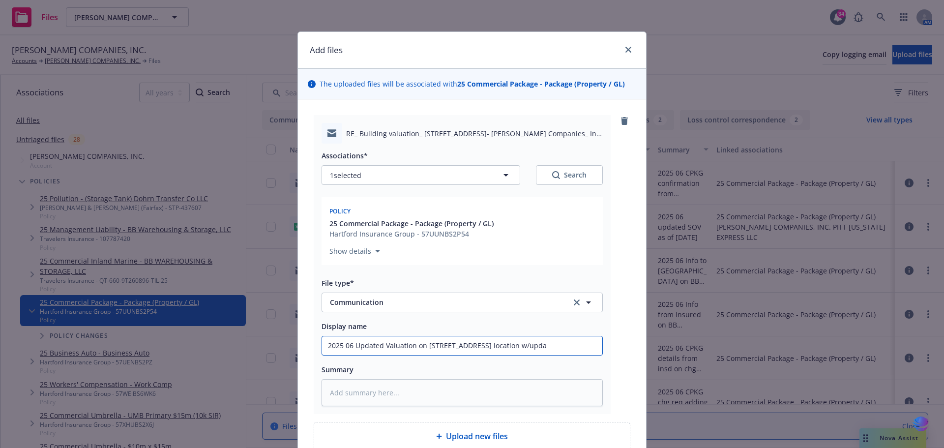
type textarea "x"
type input "2025 06 Updated Valuation on 625 3rd Ave Rock Island, IL location w/updat"
type textarea "x"
type input "2025 06 Updated Valuation on 625 3rd Ave Rock Island, IL location w/update"
type textarea "x"
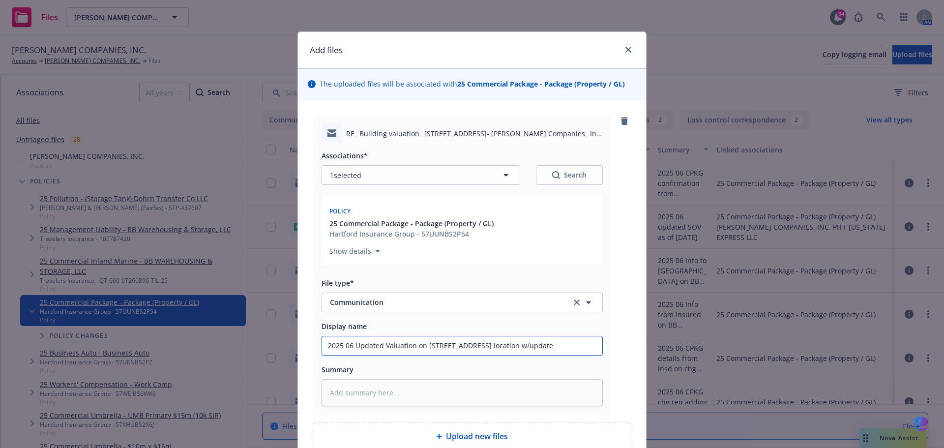
type input "2025 06 Updated Valuation on 625 3rd Ave Rock Island, IL location w/updated"
type textarea "x"
type input "2025 06 Updated Valuation on 625 3rd Ave Rock Island, IL location w/updated"
type textarea "x"
type input "2025 06 Updated Valuation on 625 3rd Ave Rock Island, IL location w/updated S"
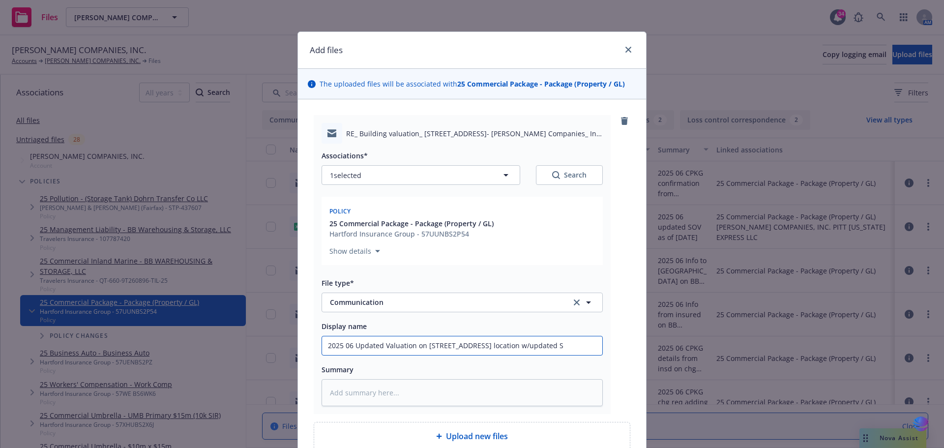
type textarea "x"
type input "2025 06 Updated Valuation on 625 3rd Ave Rock Island, IL location w/updated SO"
type textarea "x"
type input "2025 06 Updated Valuation on 625 3rd Ave Rock Island, IL location w/updated SOV"
type textarea "x"
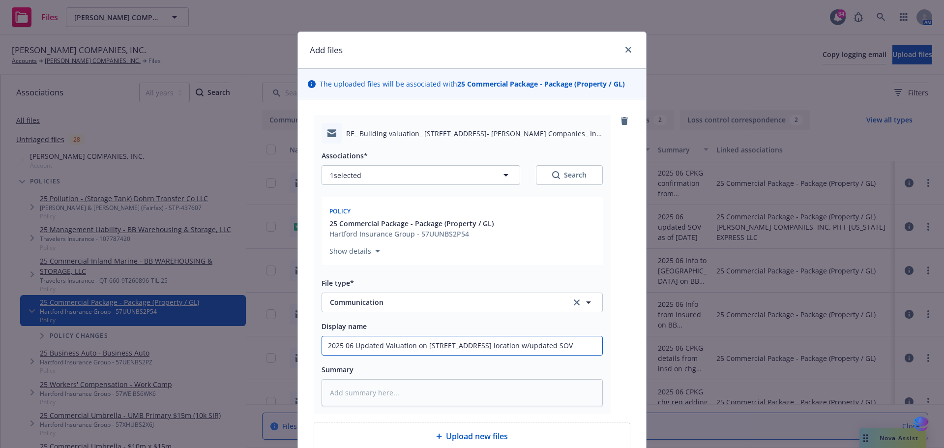
type input "2025 06 Updated Valuation on 625 3rd Ave Rock Island, IL location w/updated SOV"
type textarea "x"
type input "2025 06 Updated Valuation on 625 3rd Ave Rock Island, IL location w/updated SOV…"
type textarea "x"
type input "2025 06 Updated Valuation on 625 3rd Ave Rock Island, IL location w/updated SOV…"
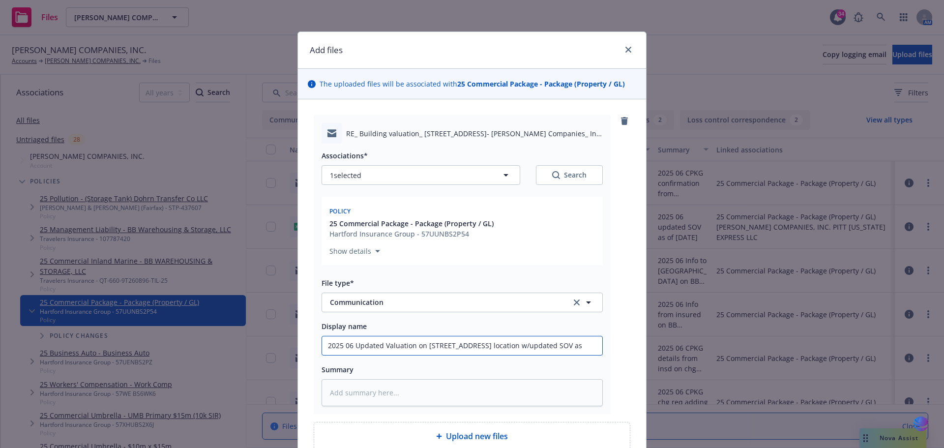
type textarea "x"
type input "2025 06 Updated Valuation on 625 3rd Ave Rock Island, IL location w/updated SOV…"
type textarea "x"
type input "2025 06 Updated Valuation on 625 3rd Ave Rock Island, IL location w/updated SOV…"
type textarea "x"
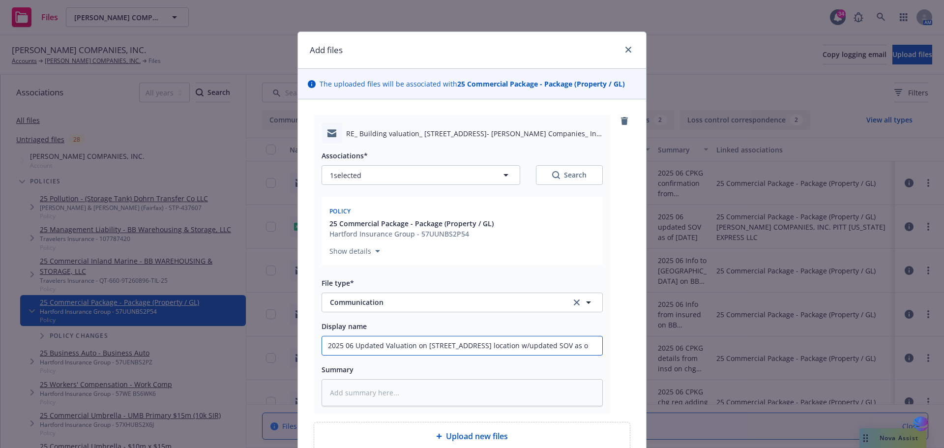
type input "2025 06 Updated Valuation on 625 3rd Ave Rock Island, IL location w/updated SOV…"
type textarea "x"
type input "2025 06 Updated Valuation on 625 3rd Ave Rock Island, IL location w/updated SOV…"
type textarea "x"
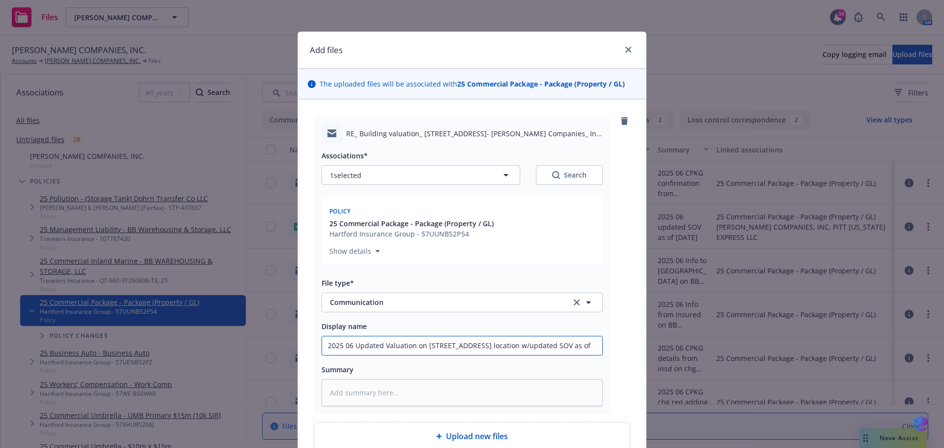
type input "2025 06 Updated Valuation on 625 3rd Ave Rock Island, IL location w/updated SOV…"
type textarea "x"
type input "2025 06 Updated Valuation on 625 3rd Ave Rock Island, IL location w/updated SOV…"
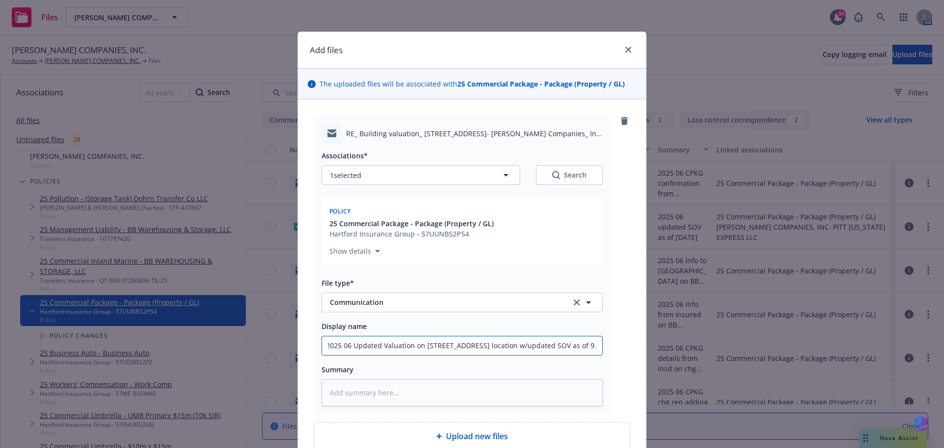
type textarea "x"
type input "2025 06 Updated Valuation on 625 3rd Ave Rock Island, IL location w/updated SOV…"
type textarea "x"
type input "2025 06 Updated Valuation on 625 3rd Ave Rock Island, IL location w/updated SOV…"
type textarea "x"
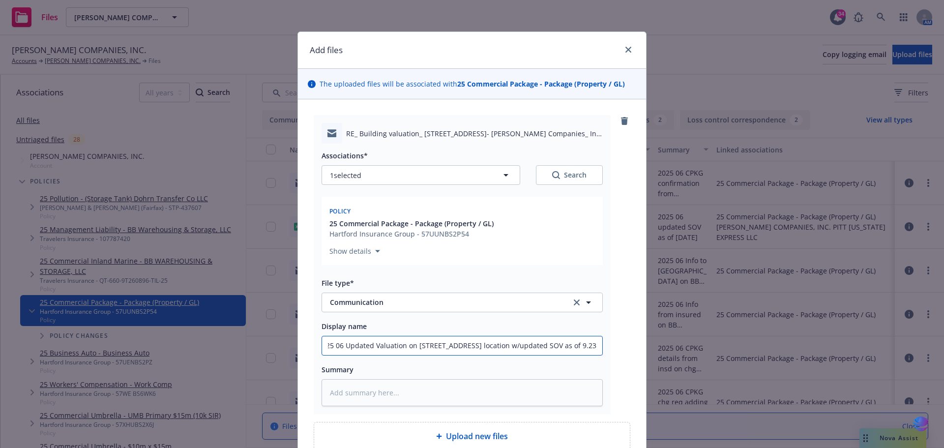
type input "2025 06 Updated Valuation on 625 3rd Ave Rock Island, IL location w/updated SOV…"
type textarea "x"
type input "2025 06 Updated Valuation on 625 3rd Ave Rock Island, IL location w/updated SOV…"
type textarea "x"
type input "2025 06 Updated Valuation on 625 3rd Ave Rock Island, IL location w/updated SOV…"
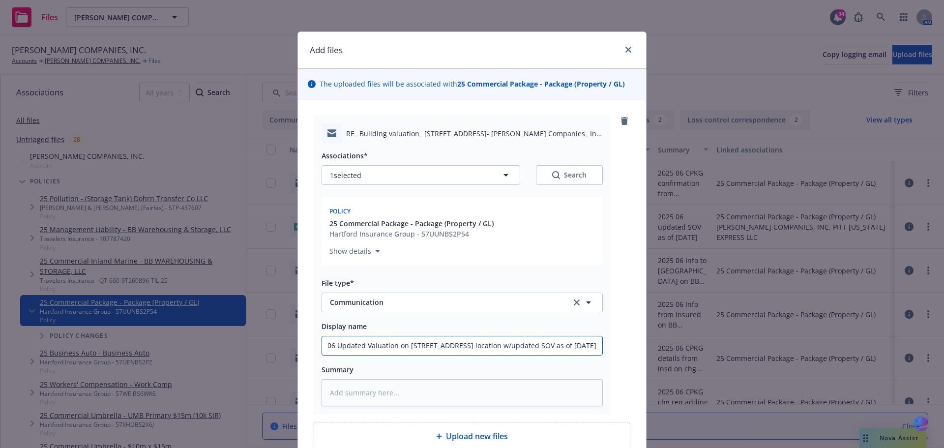
type textarea "x"
type input "2025 06 Updated Valuation on 625 3rd Ave Rock Island, IL location w/updated SOV…"
type textarea "x"
drag, startPoint x: 596, startPoint y: 345, endPoint x: 146, endPoint y: 329, distance: 450.8
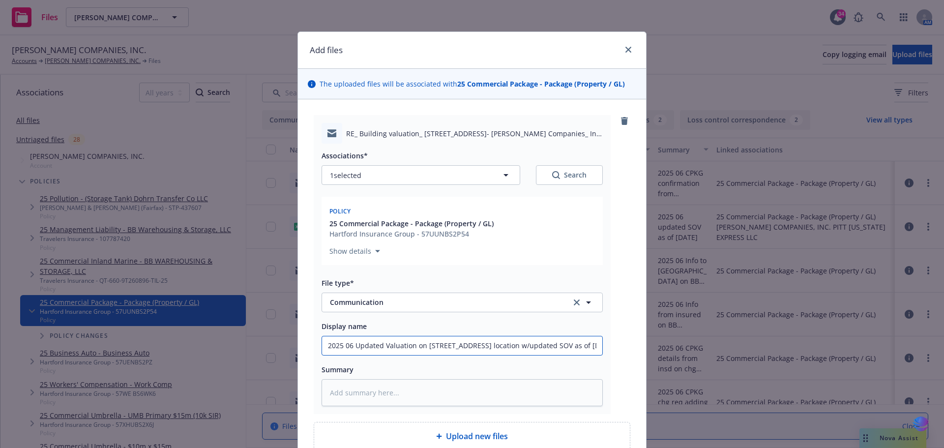
click at [146, 329] on div "Add files The uploaded files will be associated with 25 Commercial Package - Pa…" at bounding box center [472, 224] width 944 height 448
type input "2025 06 Updated Valuation on 625 3rd Ave Rock Island, IL location w/updated SOV…"
click at [345, 398] on textarea at bounding box center [462, 392] width 281 height 27
paste textarea "2025 06 Updated Valuation on 625 3rd Ave Rock Island, IL location w/updated SOV…"
type textarea "x"
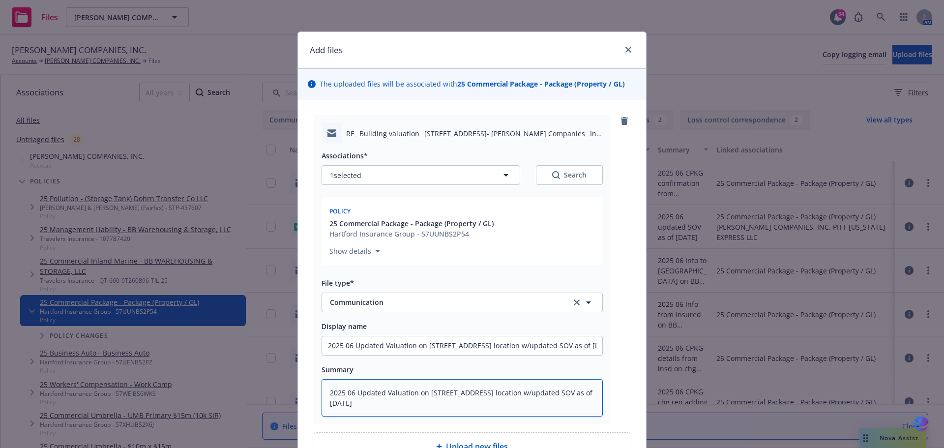
type textarea "2025 06 Updated Valuation on 625 3rd Ave Rock Island, IL location w/updated SOV…"
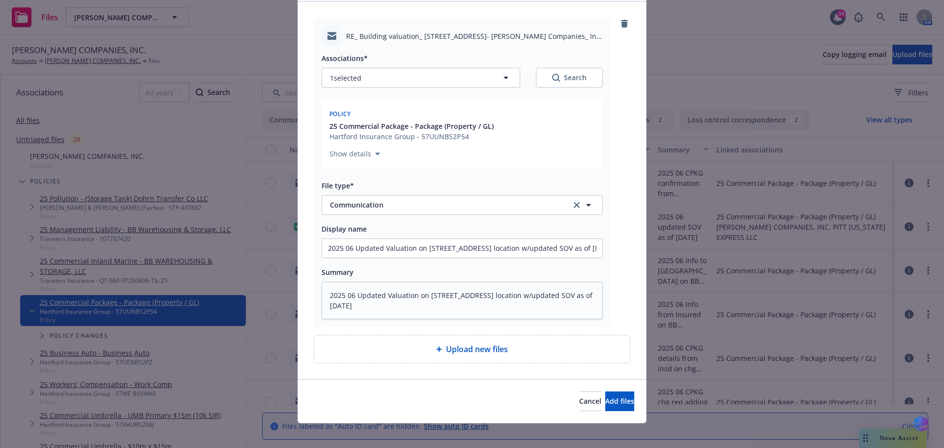
scroll to position [104, 0]
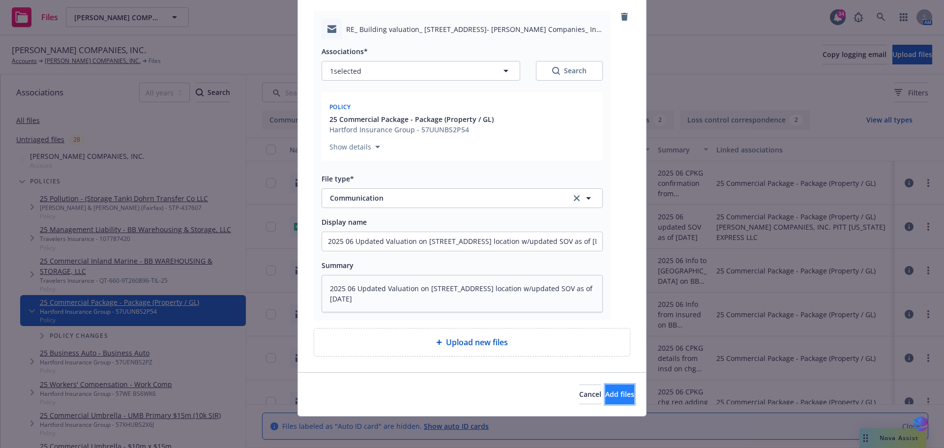
click at [606, 393] on span "Add files" at bounding box center [619, 394] width 29 height 9
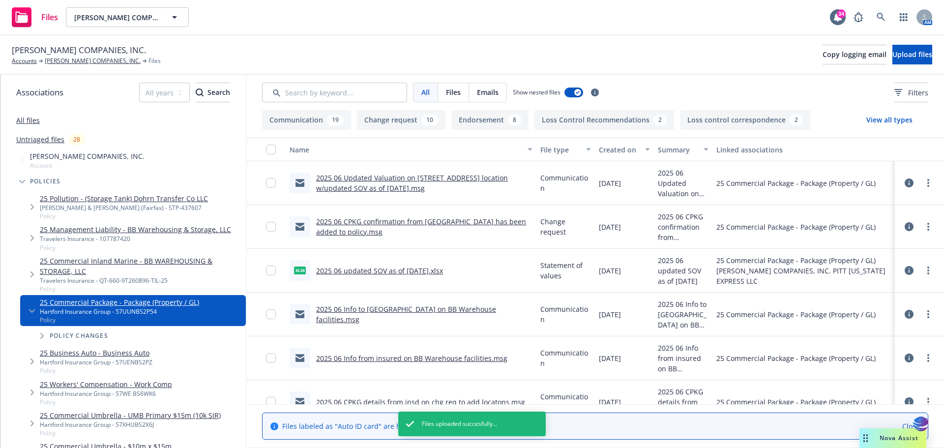
click at [377, 272] on link "2025 06 updated SOV as of 9.9.2025.xlsx" at bounding box center [379, 270] width 127 height 9
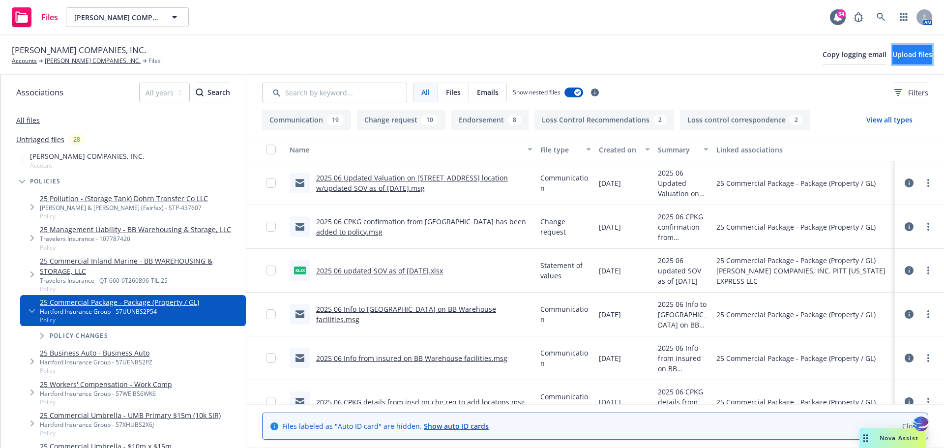
click at [893, 58] on button "Upload files" at bounding box center [913, 55] width 40 height 20
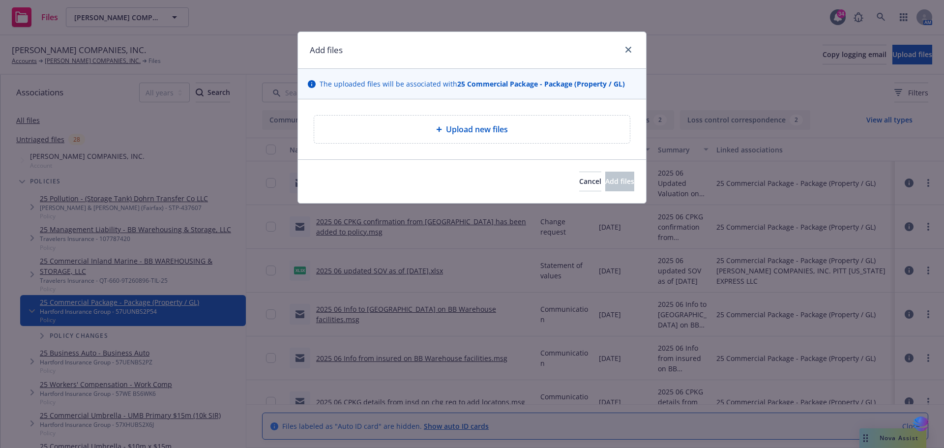
type textarea "x"
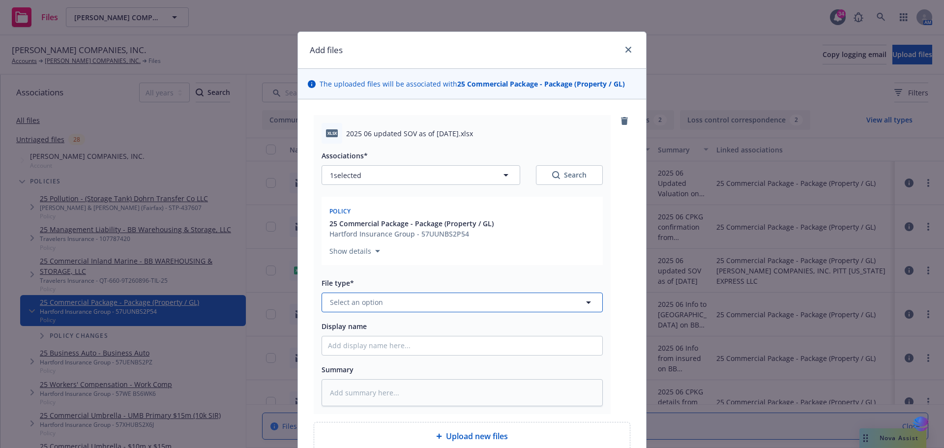
click at [586, 302] on icon "button" at bounding box center [588, 303] width 5 height 2
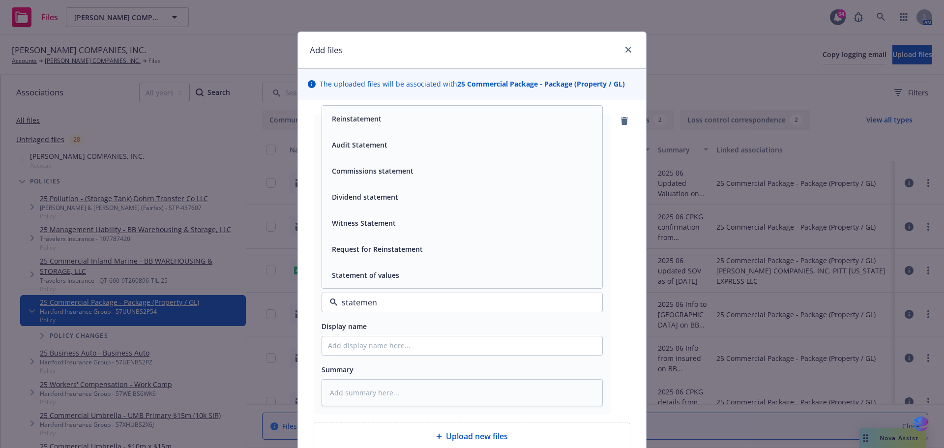
type input "statement"
click at [363, 269] on div "Statement of values" at bounding box center [364, 275] width 73 height 14
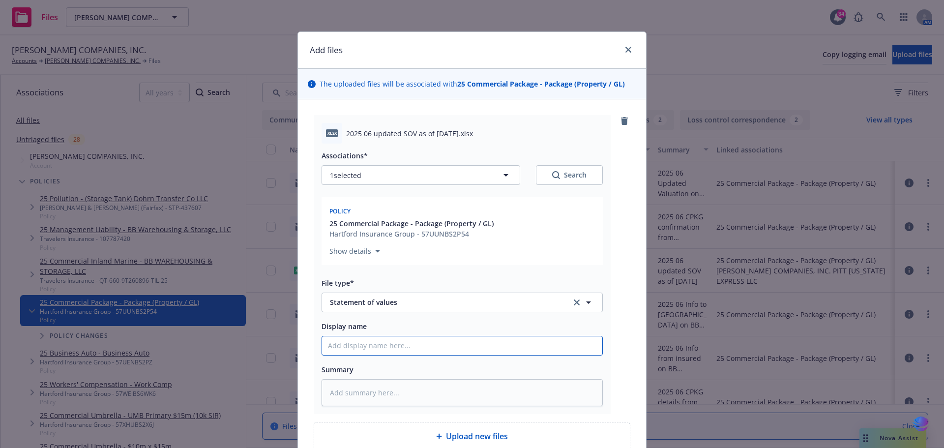
click at [360, 341] on input "Display name" at bounding box center [462, 345] width 280 height 19
type textarea "x"
type input "2"
type textarea "x"
type input "20"
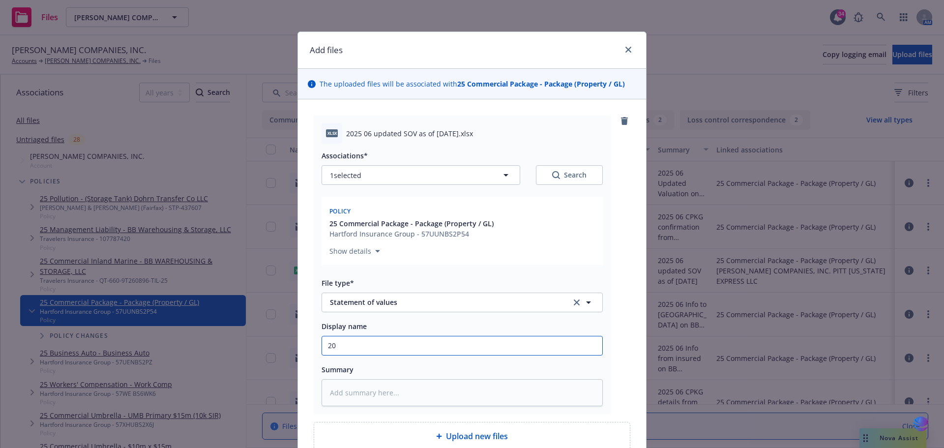
type textarea "x"
drag, startPoint x: 507, startPoint y: 351, endPoint x: 238, endPoint y: 351, distance: 269.5
click at [238, 351] on div "Add files The uploaded files will be associated with 25 Commercial Package - Pa…" at bounding box center [472, 224] width 944 height 448
click at [363, 392] on textarea at bounding box center [462, 392] width 281 height 27
paste textarea "2025 06 MASTER SOV updated as of 9.23.2025"
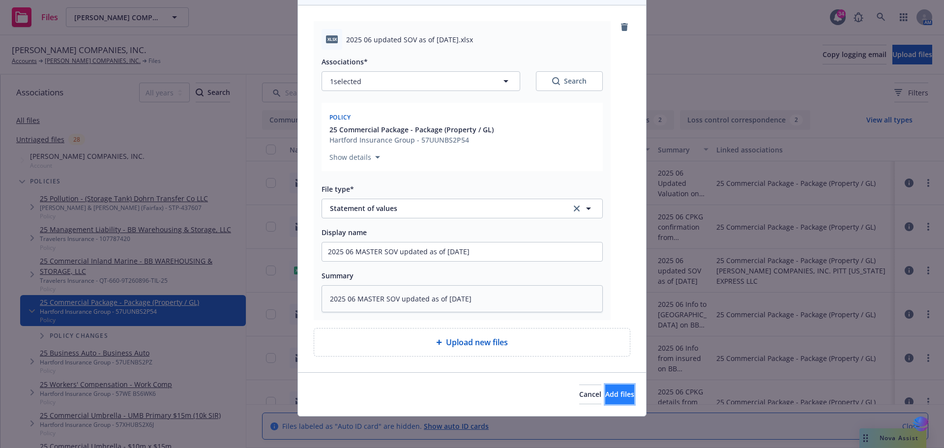
click at [605, 393] on span "Add files" at bounding box center [619, 394] width 29 height 9
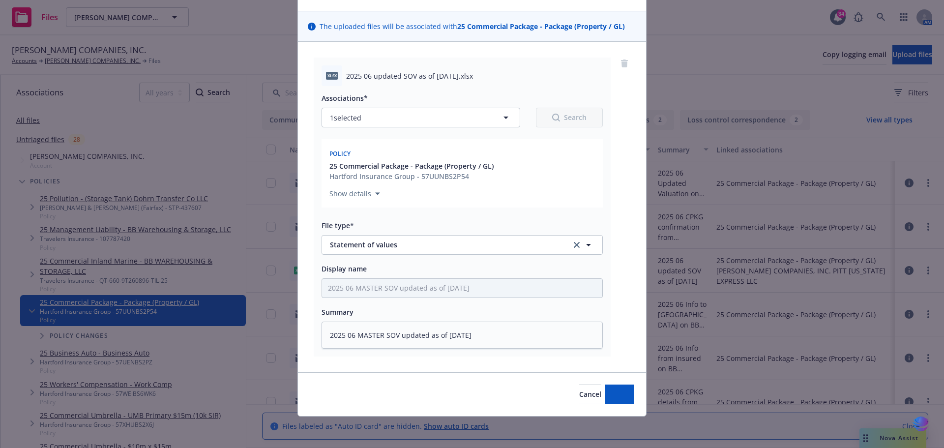
scroll to position [58, 0]
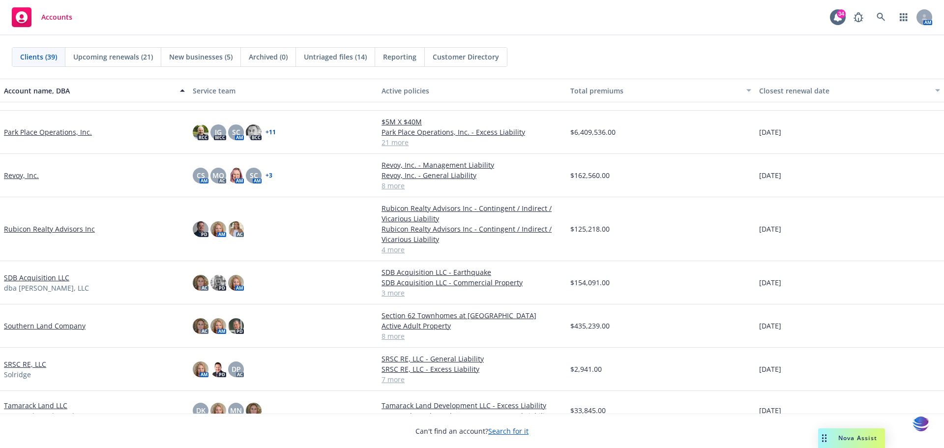
scroll to position [981, 0]
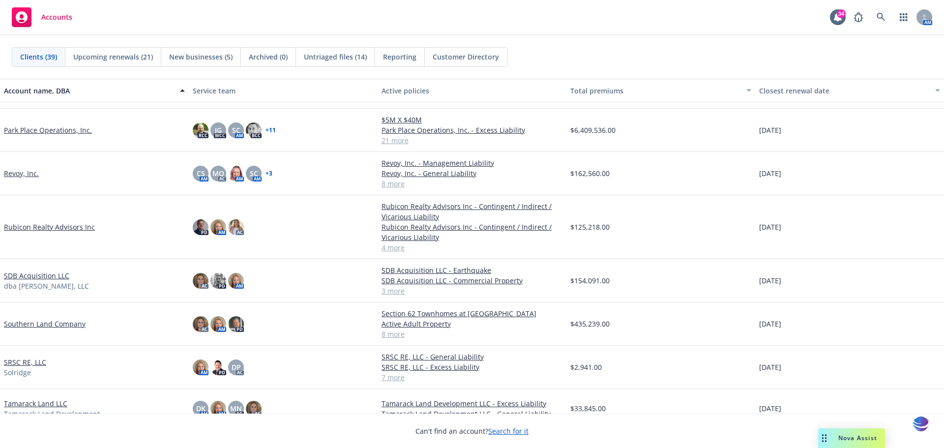
click at [9, 362] on link "SRSC RE, LLC" at bounding box center [25, 362] width 42 height 10
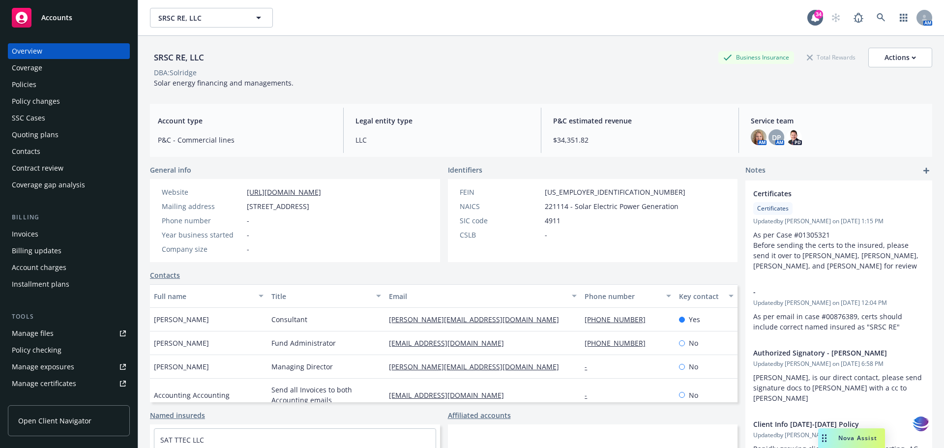
click at [38, 333] on div "Manage files" at bounding box center [33, 334] width 42 height 16
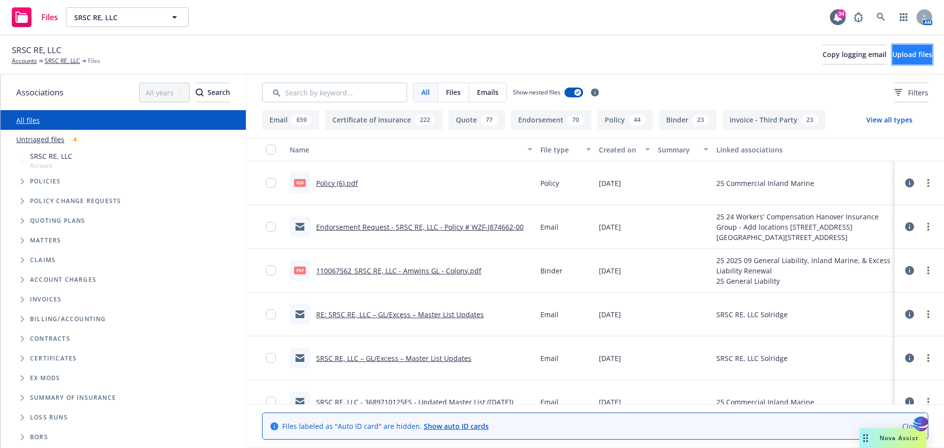
click at [911, 57] on span "Upload files" at bounding box center [913, 54] width 40 height 9
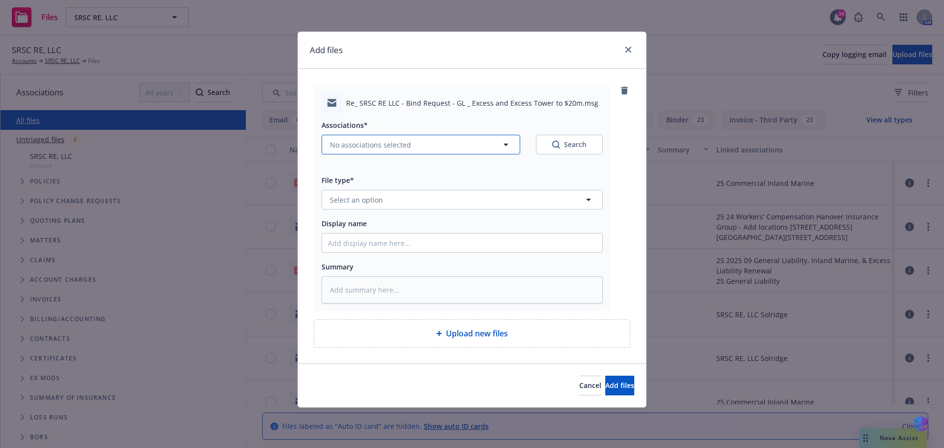
click at [504, 146] on icon "button" at bounding box center [506, 145] width 12 height 12
type textarea "x"
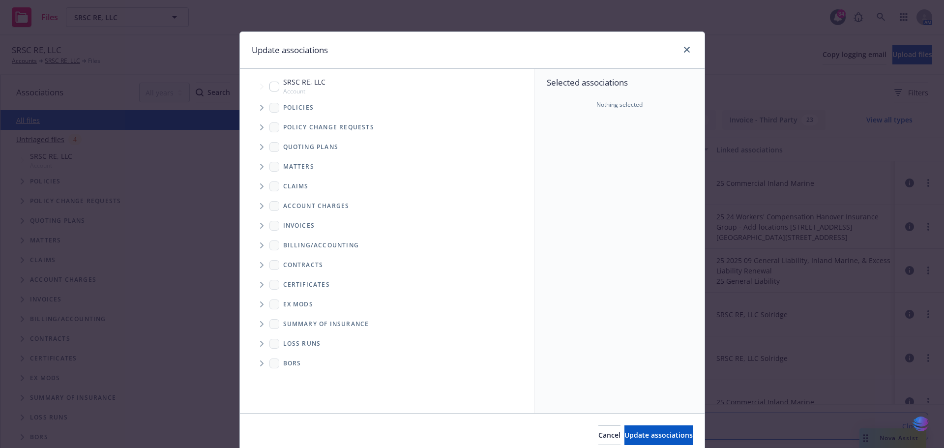
click at [260, 148] on icon "Tree Example" at bounding box center [261, 147] width 3 height 6
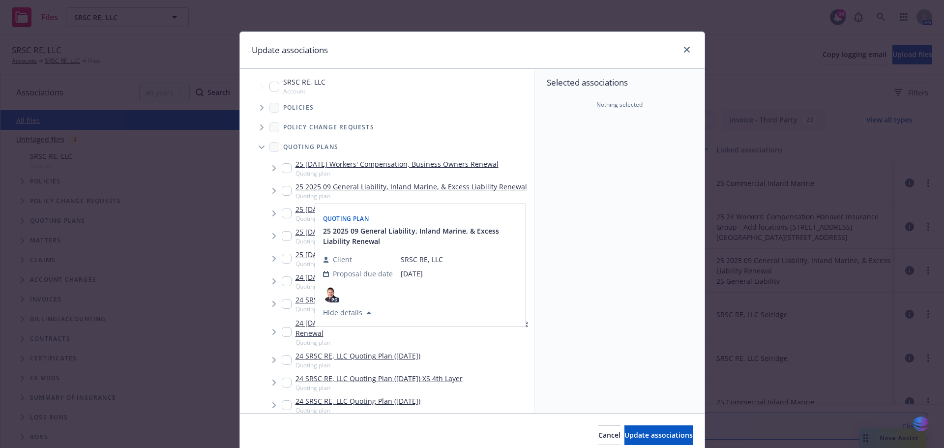
click at [282, 191] on input "Tree Example" at bounding box center [287, 191] width 10 height 10
checkbox input "true"
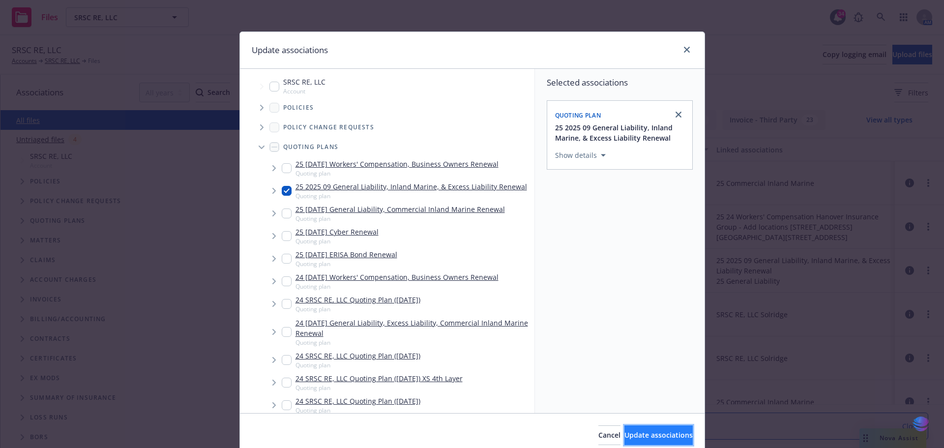
click at [639, 433] on span "Update associations" at bounding box center [659, 434] width 68 height 9
type textarea "x"
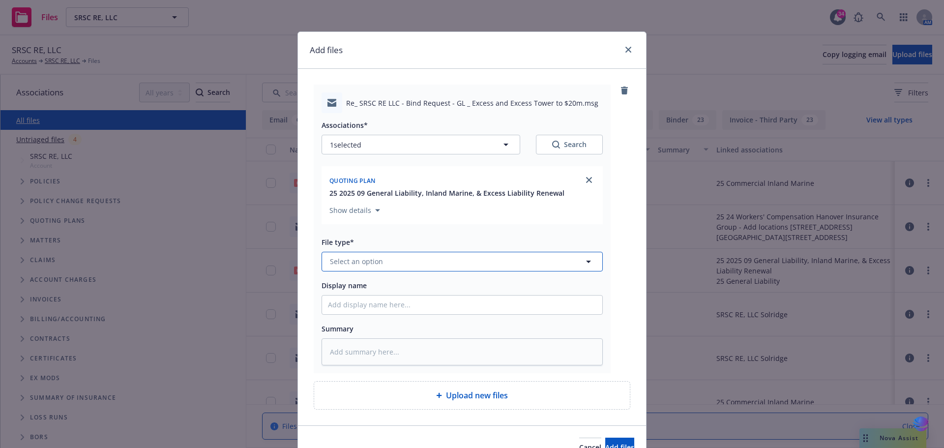
click at [588, 263] on icon "button" at bounding box center [589, 262] width 12 height 12
type input "subje"
click at [369, 232] on span "Subjectivities" at bounding box center [354, 234] width 45 height 10
click at [347, 306] on input "Display name" at bounding box center [462, 305] width 280 height 19
type textarea "x"
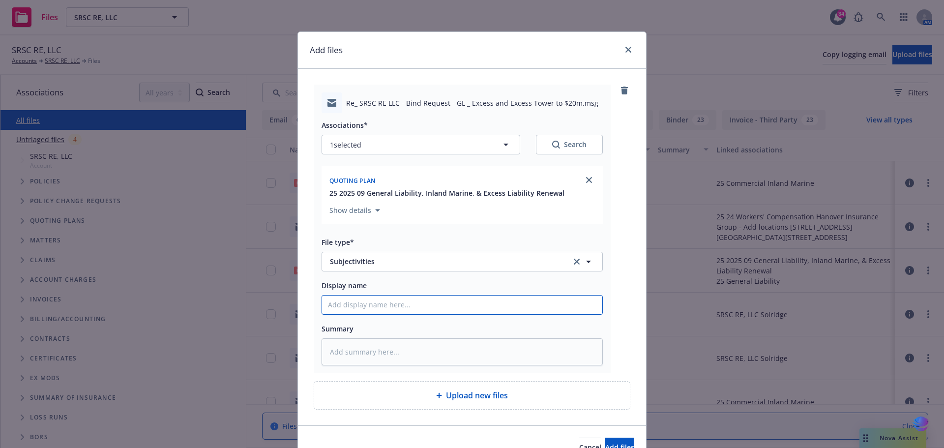
type input "2"
type textarea "x"
type input "20"
type textarea "x"
type input "202"
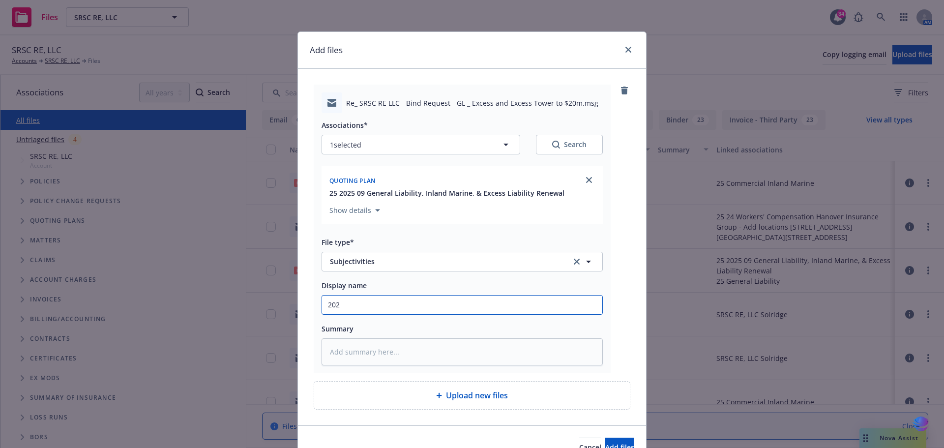
type textarea "x"
type input "2025"
type textarea "x"
type input "2025"
type textarea "x"
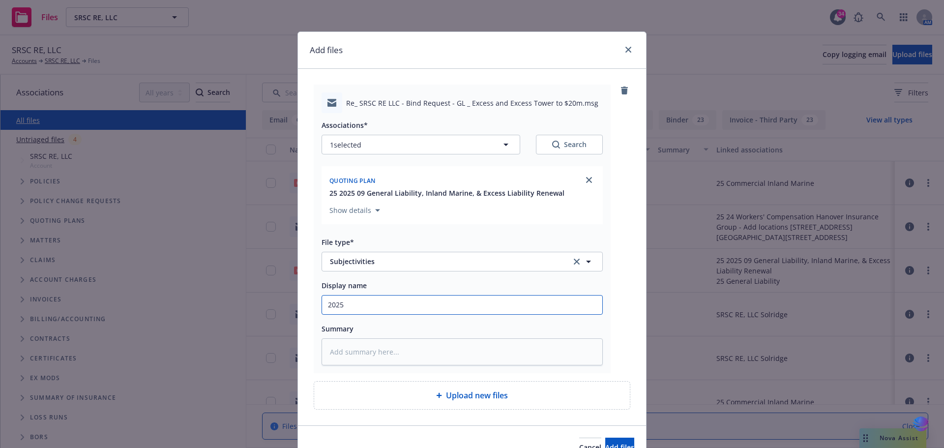
type input "2025 0"
type textarea "x"
type input "2025 09"
type textarea "x"
type input "2025 09"
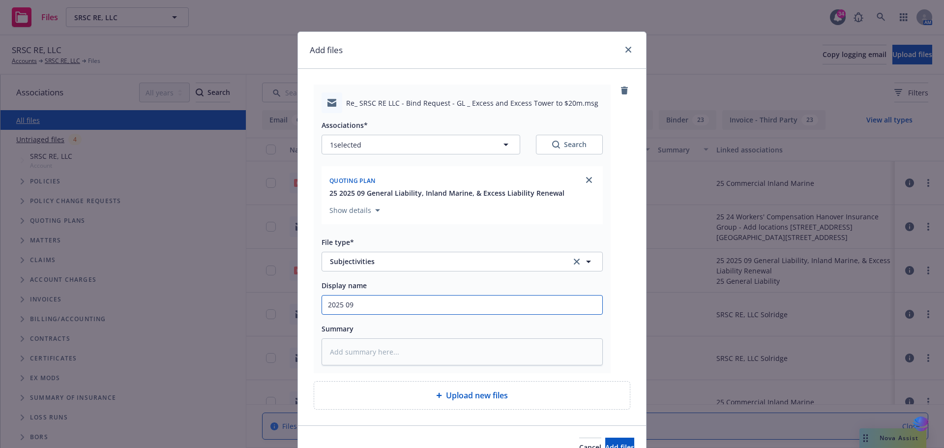
type textarea "x"
type input "2025 09 S"
type textarea "x"
type input "2025 09 Si"
type textarea "x"
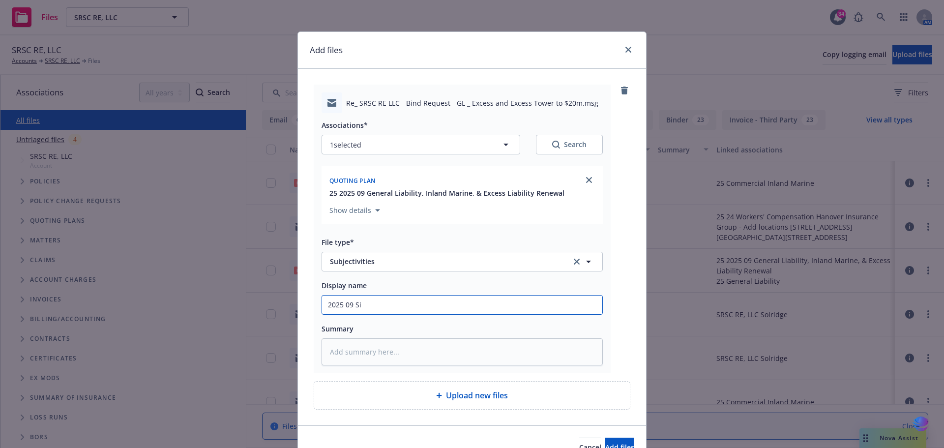
type input "2025 09 Sig"
type textarea "x"
type input "2025 09 Sign"
type textarea "x"
type input "2025 09 Signe"
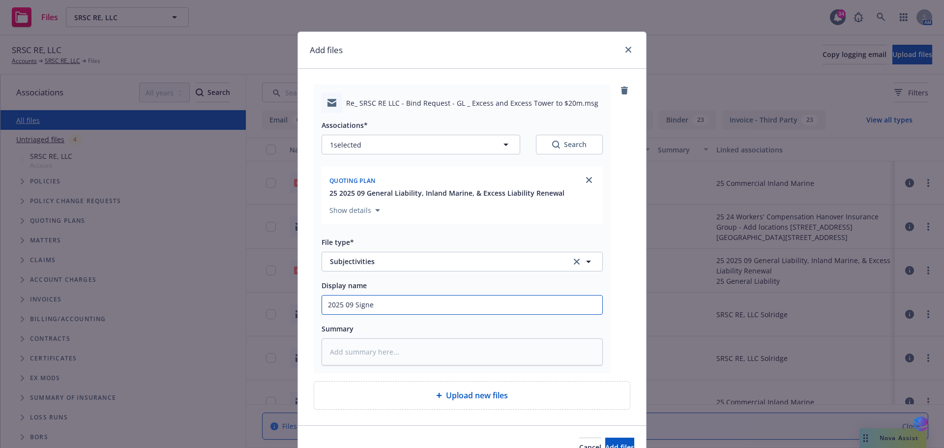
type textarea "x"
type input "2025 09 Signed"
type textarea "x"
type input "2025 09 Signed"
type textarea "x"
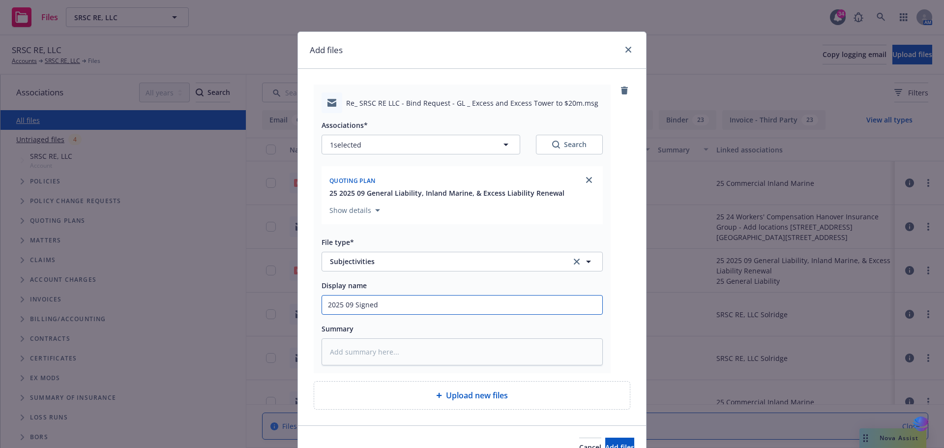
type input "2025 09 Signed s"
type textarea "x"
type input "2025 09 Signed su"
type textarea "x"
type input "2025 09 Signed sub"
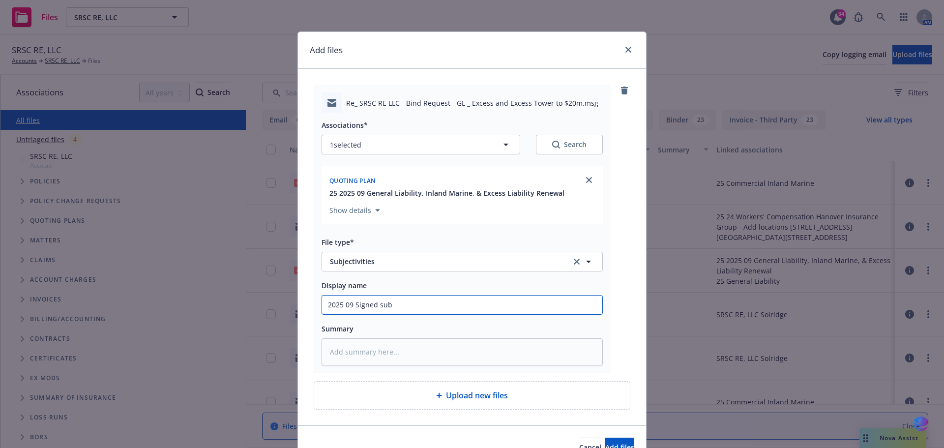
type textarea "x"
type input "2025 09 Signed subj"
type textarea "x"
type input "2025 09 Signed subje"
type textarea "x"
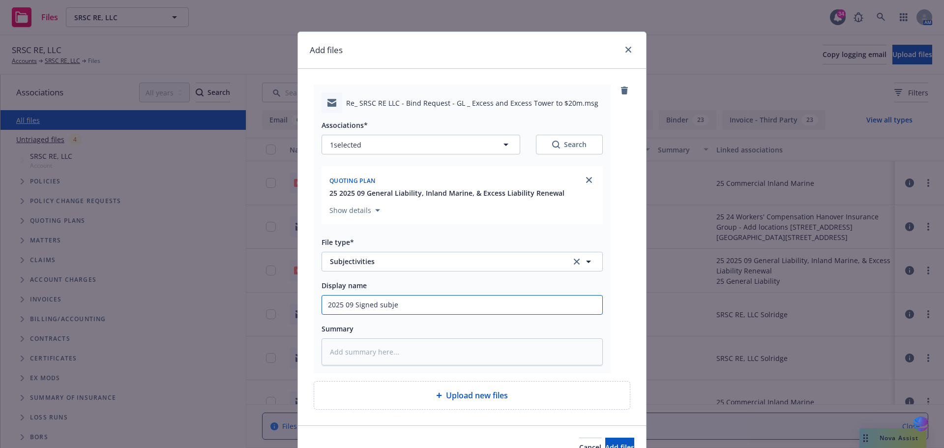
type input "2025 09 Signed subjec"
type textarea "x"
type input "2025 09 Signed subject"
type textarea "x"
type input "2025 09 Signed subjecti"
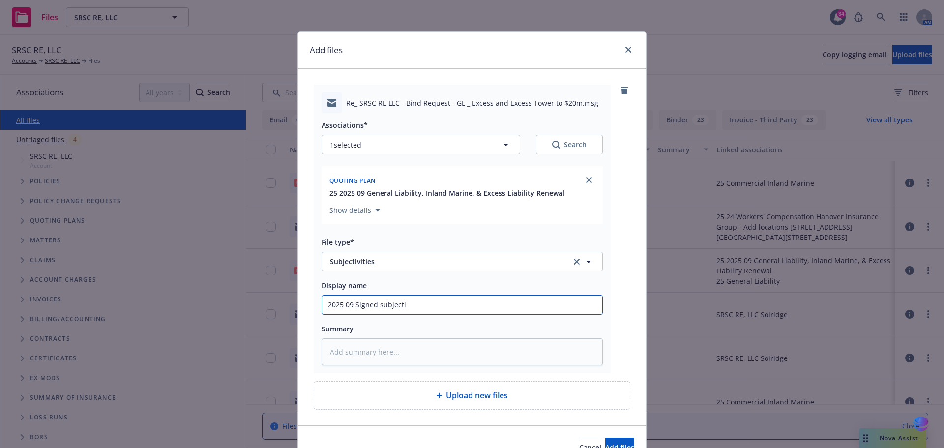
type textarea "x"
type input "2025 09 Signed subjectiv"
type textarea "x"
type input "2025 09 Signed subjectivi"
type textarea "x"
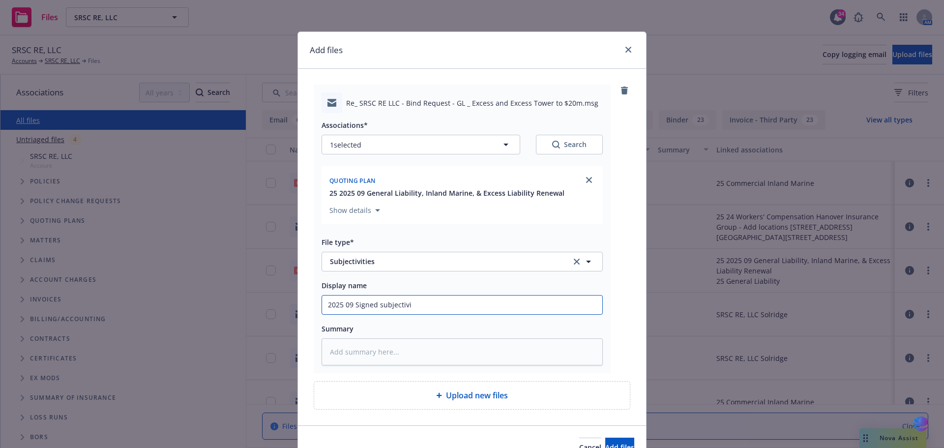
type input "2025 09 Signed subjectivit"
type textarea "x"
type input "2025 09 Signed subjectiviti"
type textarea "x"
type input "2025 09 Signed subjectivitie"
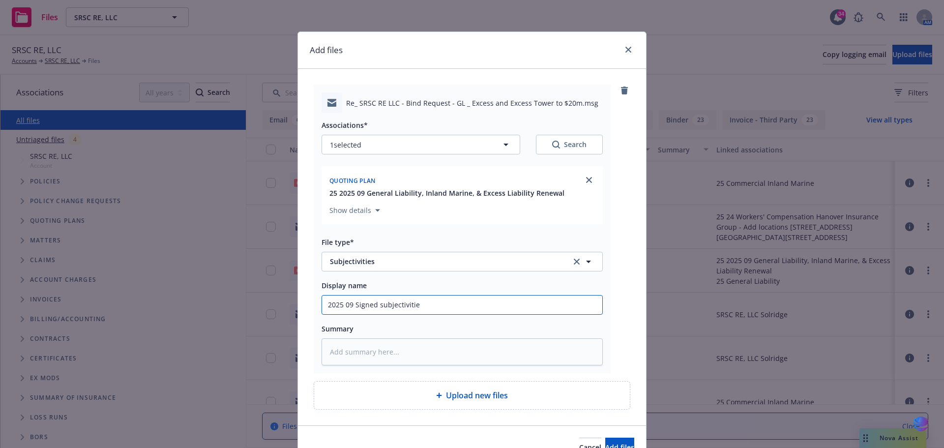
type textarea "x"
type input "2025 09 Signed subjectivities"
type textarea "x"
type input "2025 09 Signed subjectivities"
type textarea "x"
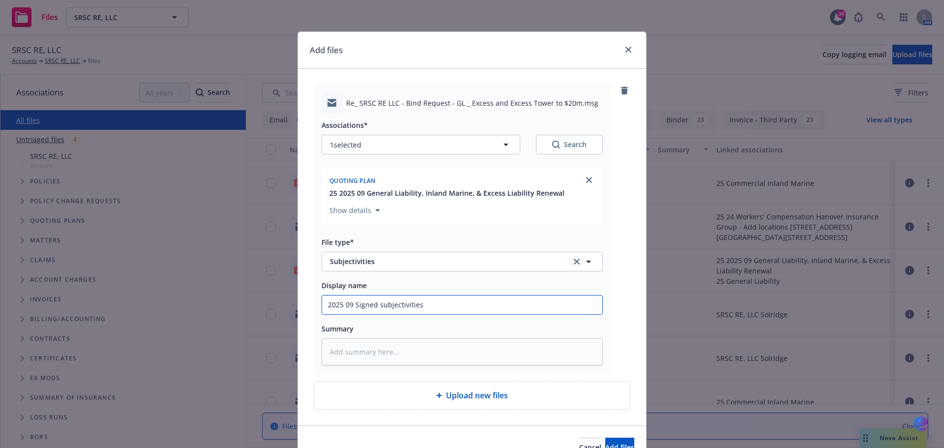
type input "2025 09 Signed subjectivities t"
type textarea "x"
type input "2025 09 Signed subjectivities to"
type textarea "x"
type input "2025 09 Signed subjectivities to"
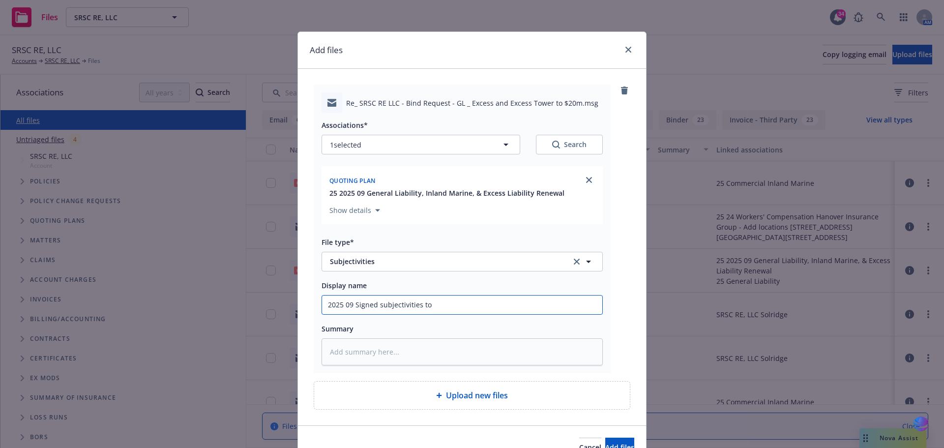
type textarea "x"
type input "2025 09 Signed subjectivities to A"
type textarea "x"
type input "2025 09 Signed subjectivities to Am"
type textarea "x"
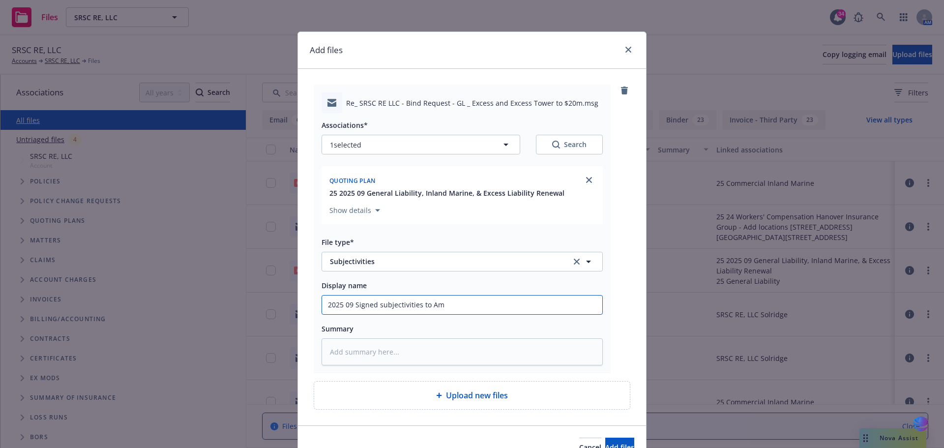
type input "2025 09 Signed subjectivities to AmW"
type textarea "x"
type input "2025 09 Signed subjectivities to AmWi"
type textarea "x"
type input "2025 09 Signed subjectivities to AmWin"
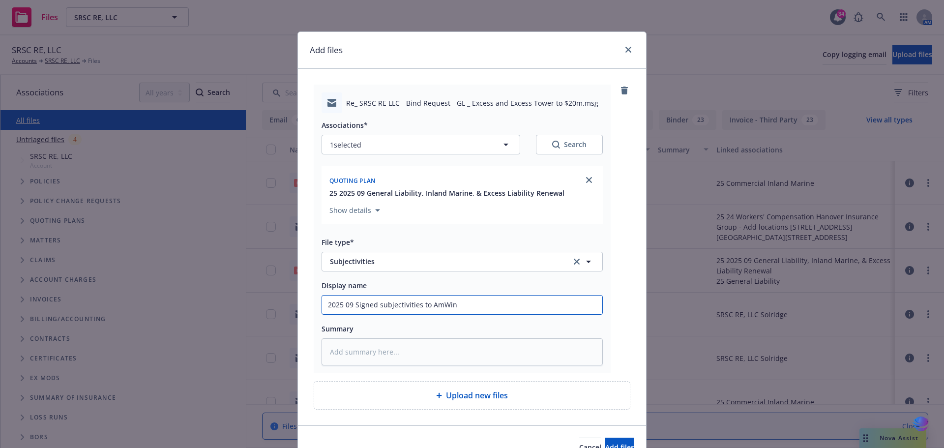
type textarea "x"
drag, startPoint x: 324, startPoint y: 305, endPoint x: 488, endPoint y: 305, distance: 164.3
click at [488, 305] on input "2025 09 Signed subjectivities to AmWins" at bounding box center [462, 305] width 280 height 19
type input "2025 09 Signed subjectivities to AmWins"
click at [344, 342] on textarea at bounding box center [462, 351] width 281 height 27
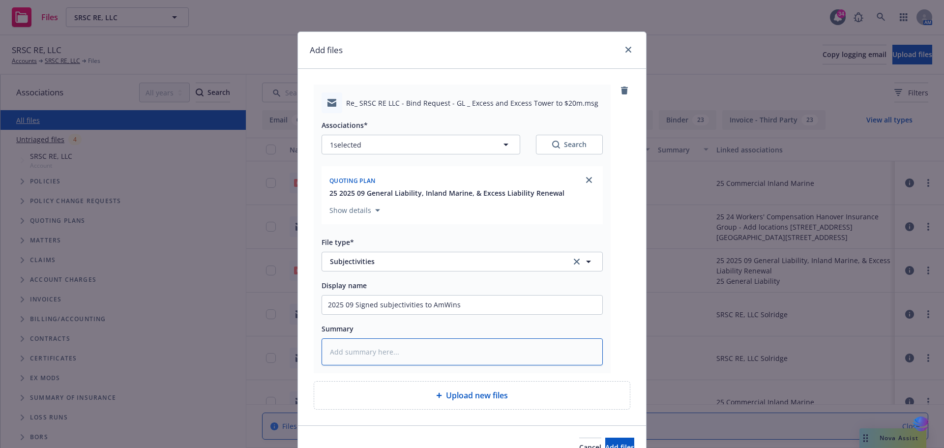
paste textarea "2025 09 Signed subjectivities to AmWins"
type textarea "x"
type textarea "2025 09 Signed subjectivities to AmWins"
click at [605, 440] on button "Add files" at bounding box center [619, 448] width 29 height 20
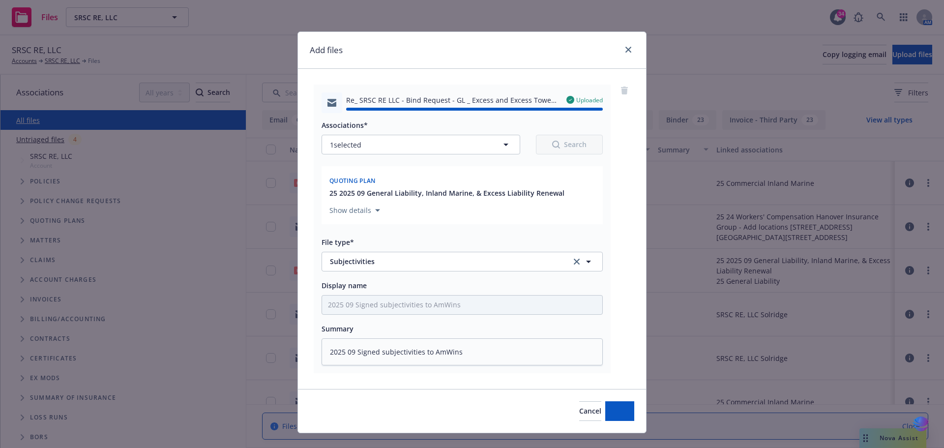
type textarea "x"
